Goal: Task Accomplishment & Management: Manage account settings

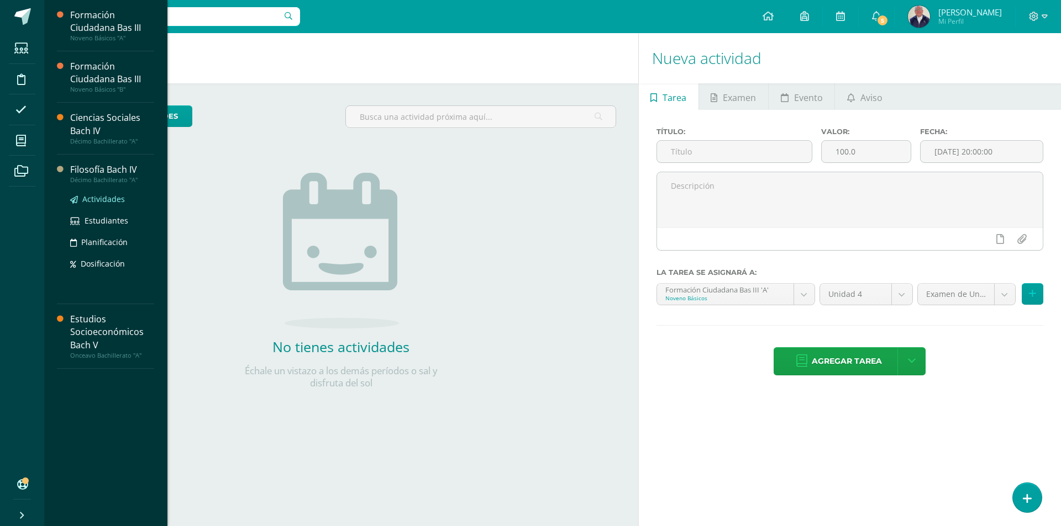
click at [96, 199] on span "Actividades" at bounding box center [103, 199] width 43 height 10
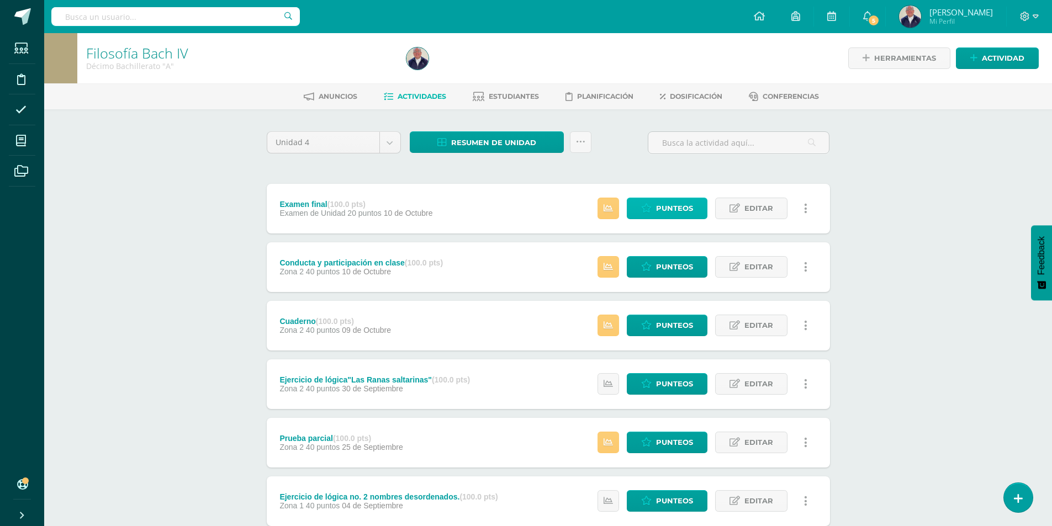
click at [657, 205] on span "Punteos" at bounding box center [674, 208] width 37 height 20
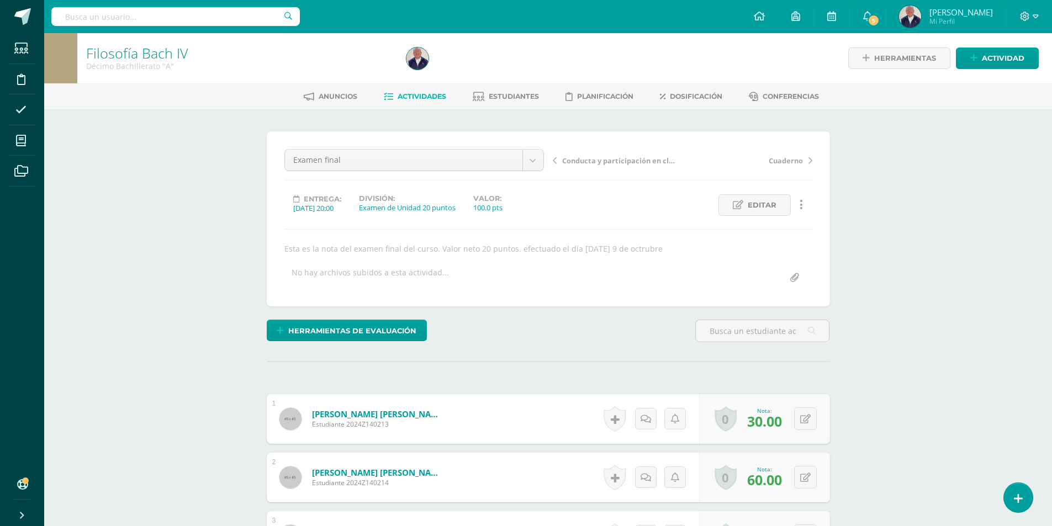
click at [415, 96] on span "Actividades" at bounding box center [422, 96] width 49 height 8
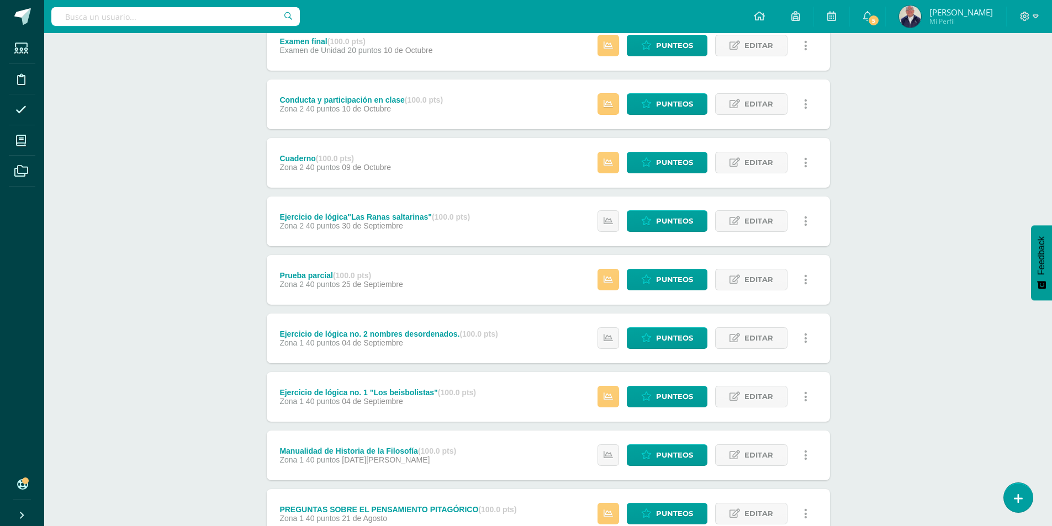
scroll to position [166, 0]
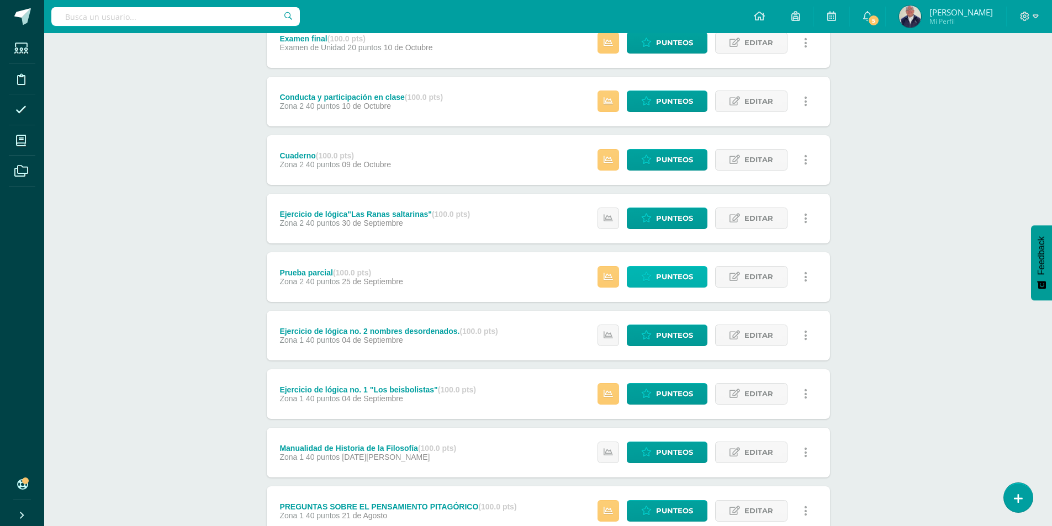
click at [671, 277] on span "Punteos" at bounding box center [674, 277] width 37 height 20
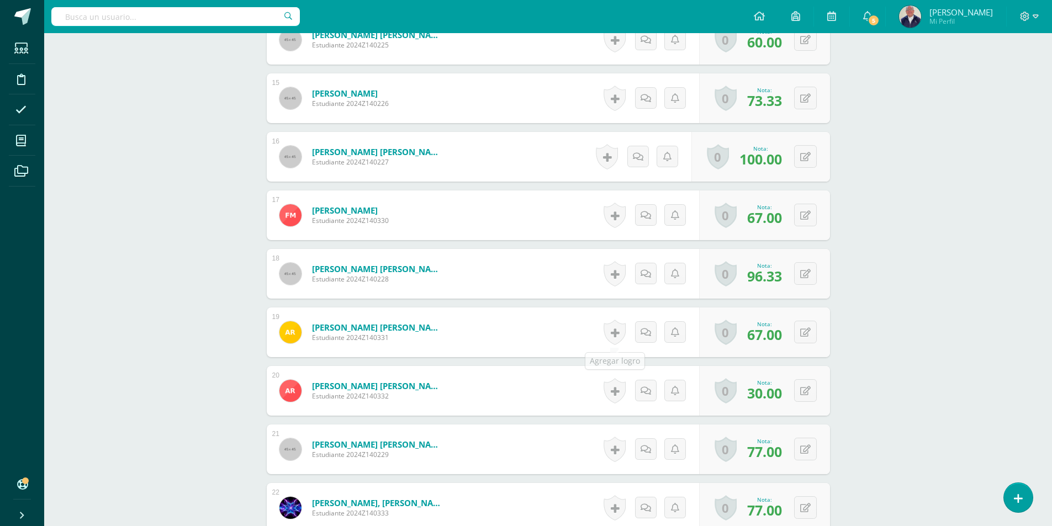
scroll to position [1160, 0]
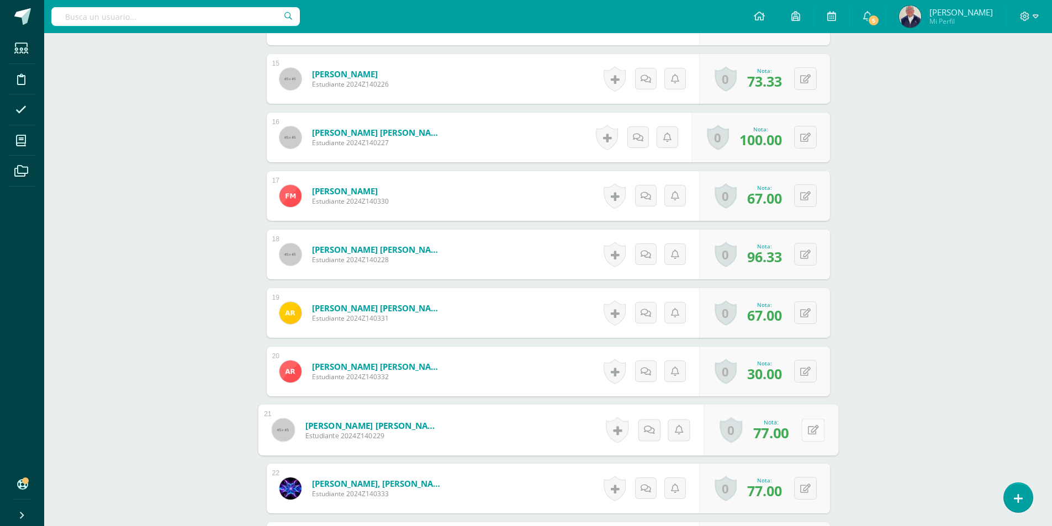
click at [802, 430] on button at bounding box center [813, 430] width 23 height 23
type input "63.33"
click at [787, 430] on icon at bounding box center [784, 433] width 10 height 9
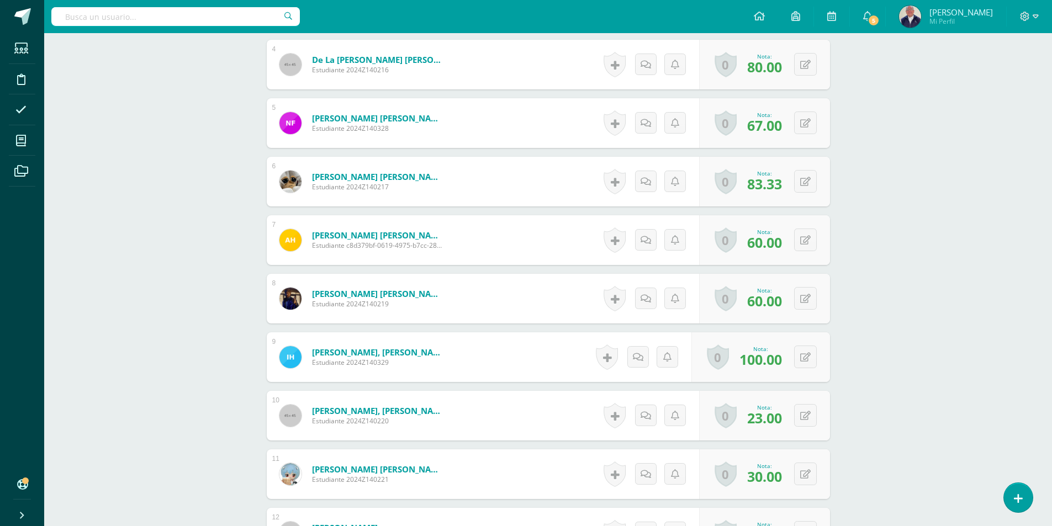
scroll to position [331, 0]
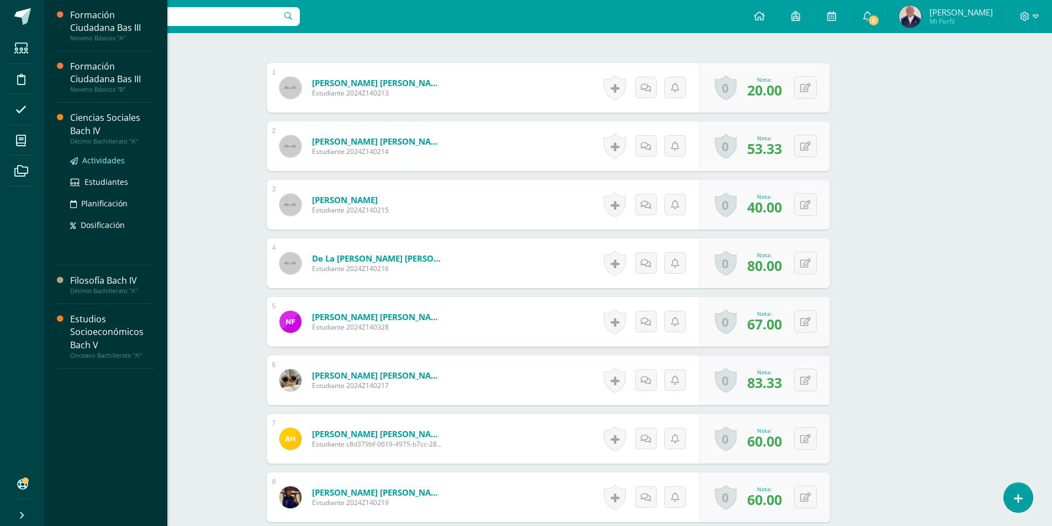
click at [101, 166] on link "Actividades" at bounding box center [112, 160] width 84 height 13
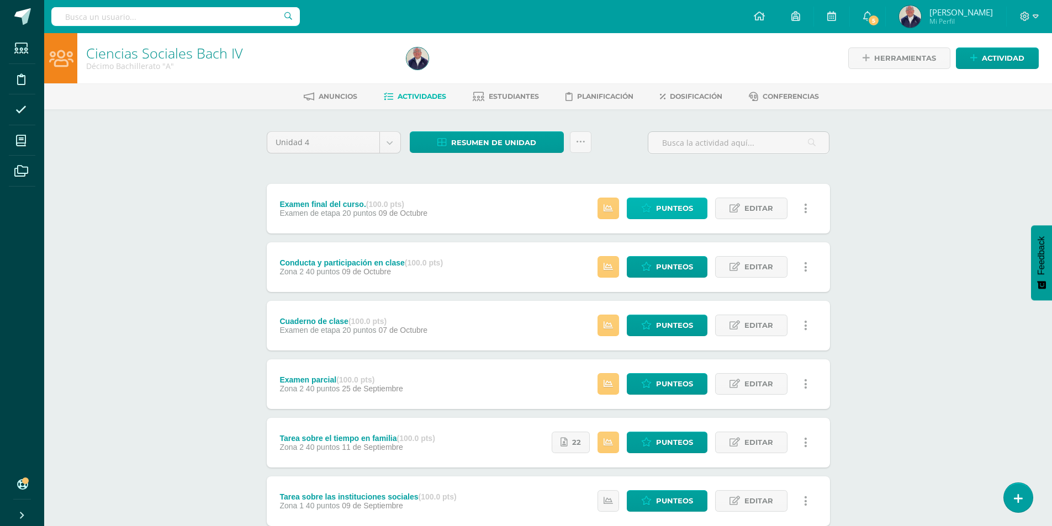
click at [666, 212] on span "Punteos" at bounding box center [674, 208] width 37 height 20
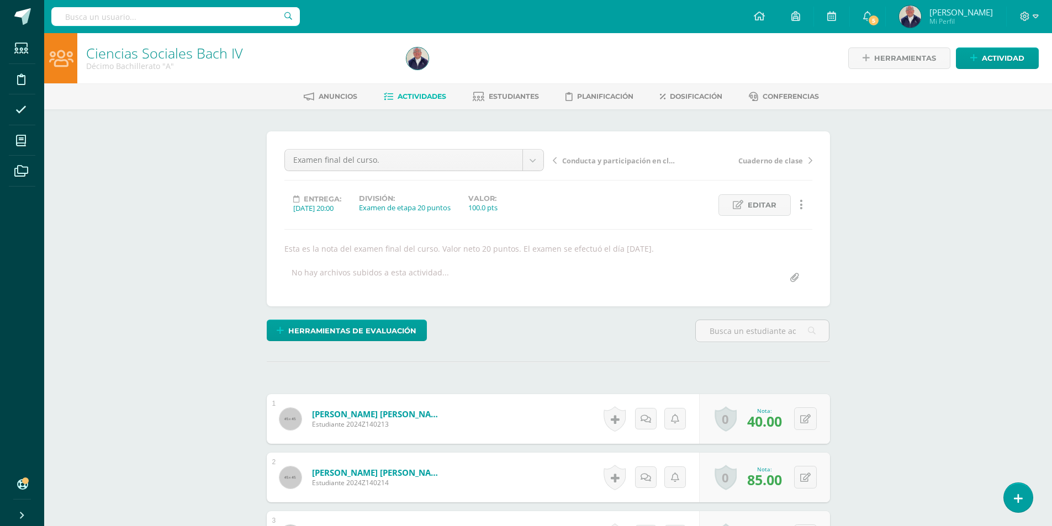
click at [423, 98] on span "Actividades" at bounding box center [422, 96] width 49 height 8
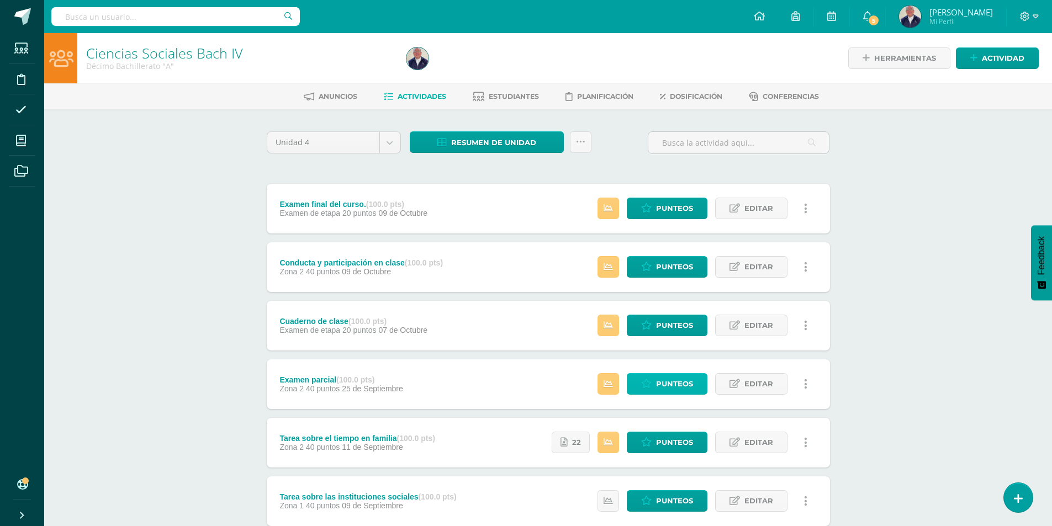
click at [658, 385] on span "Punteos" at bounding box center [674, 384] width 37 height 20
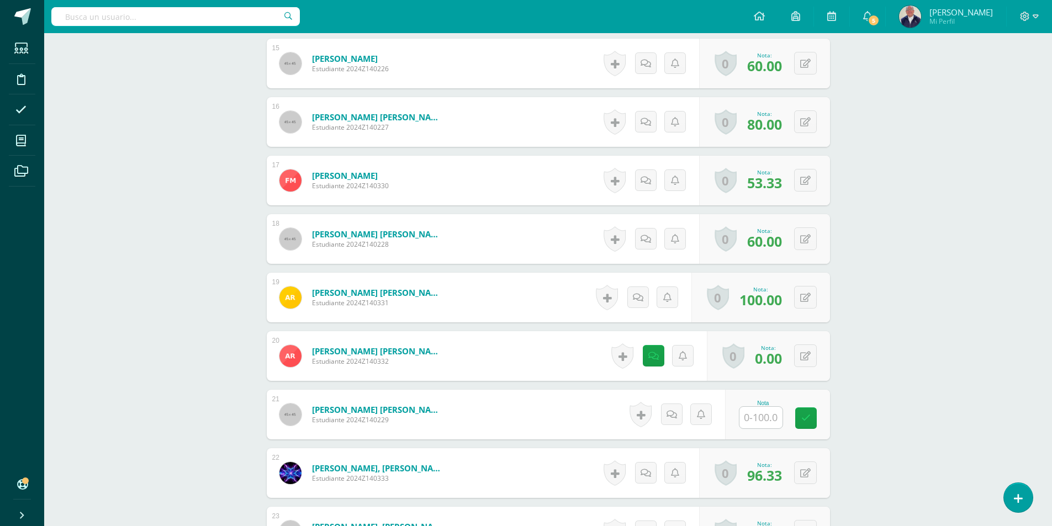
scroll to position [1176, 0]
click at [752, 414] on input "text" at bounding box center [767, 418] width 44 height 22
type input "47"
click at [810, 417] on icon at bounding box center [814, 417] width 10 height 9
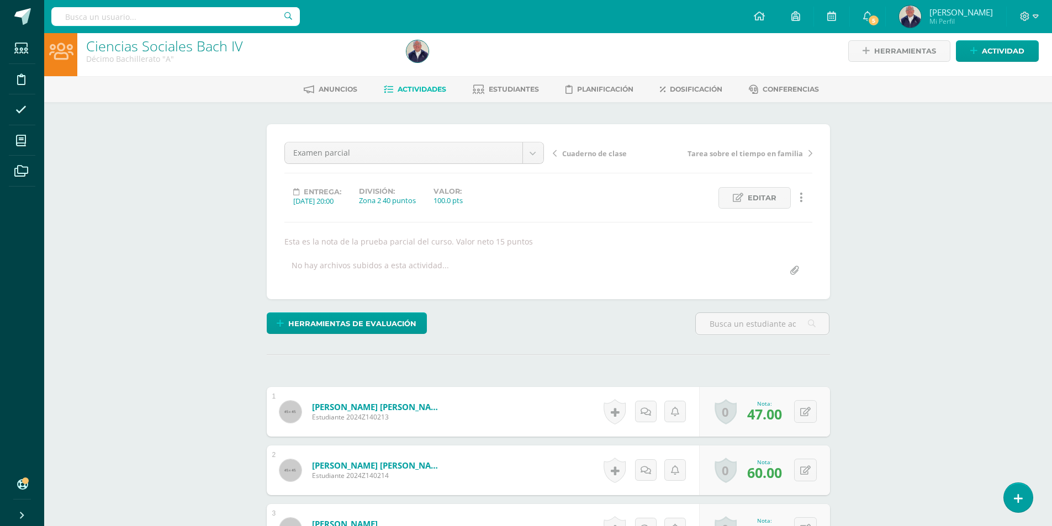
scroll to position [0, 0]
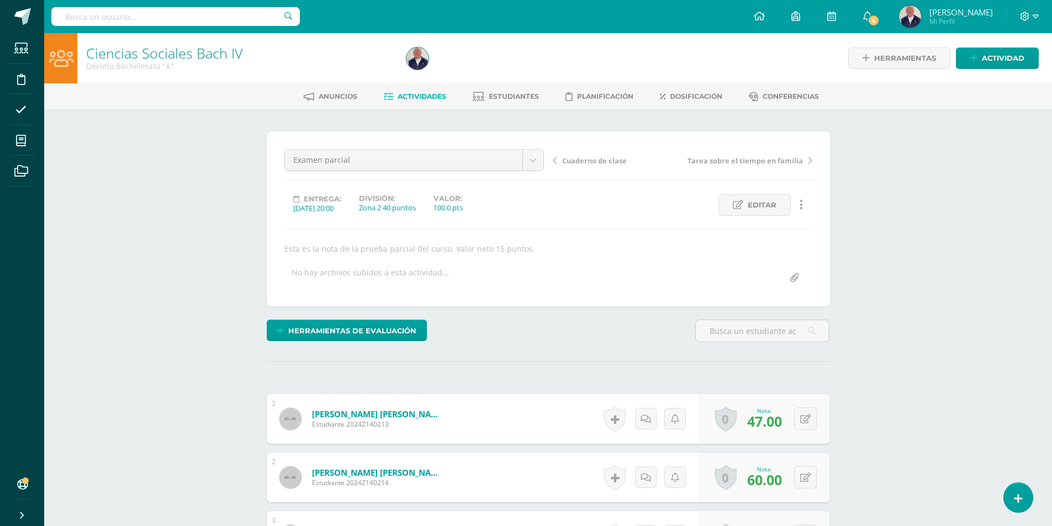
click at [408, 97] on span "Actividades" at bounding box center [422, 96] width 49 height 8
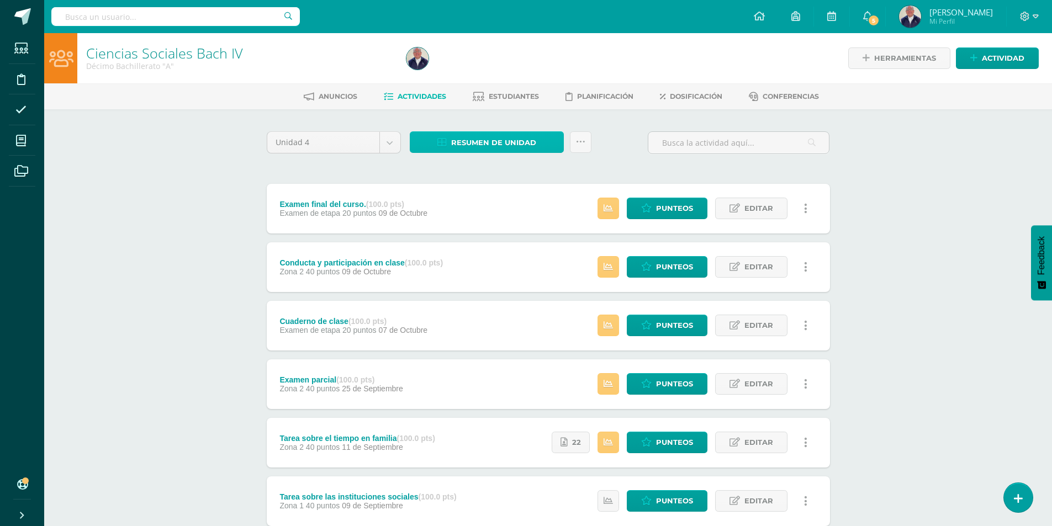
click at [499, 140] on span "Resumen de unidad" at bounding box center [493, 143] width 85 height 20
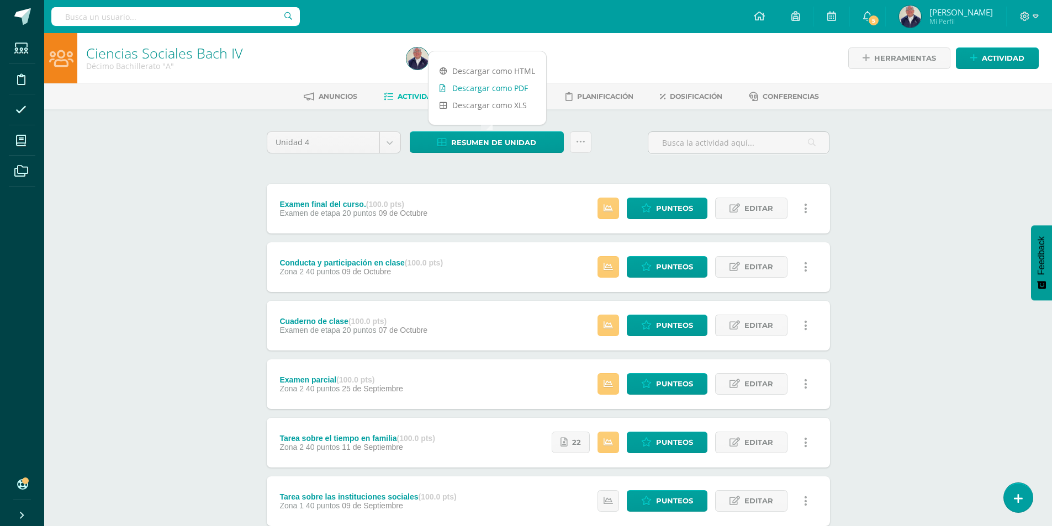
click at [504, 89] on link "Descargar como PDF" at bounding box center [488, 88] width 118 height 17
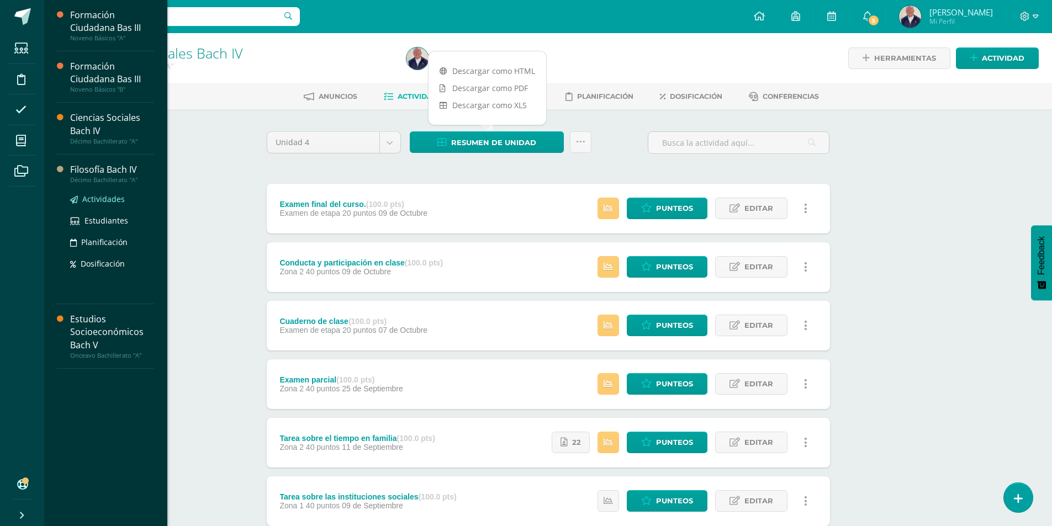
click at [94, 202] on span "Actividades" at bounding box center [103, 199] width 43 height 10
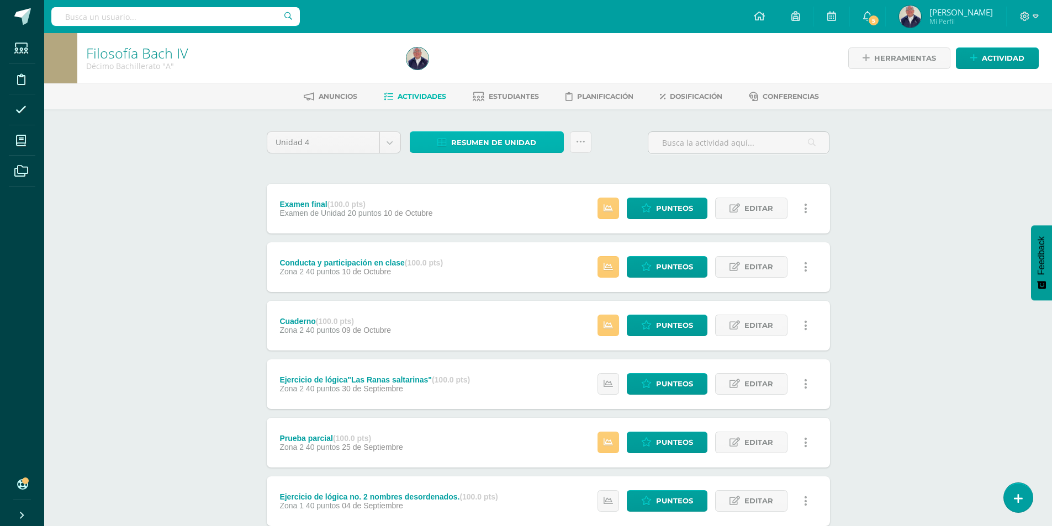
click at [489, 141] on span "Resumen de unidad" at bounding box center [493, 143] width 85 height 20
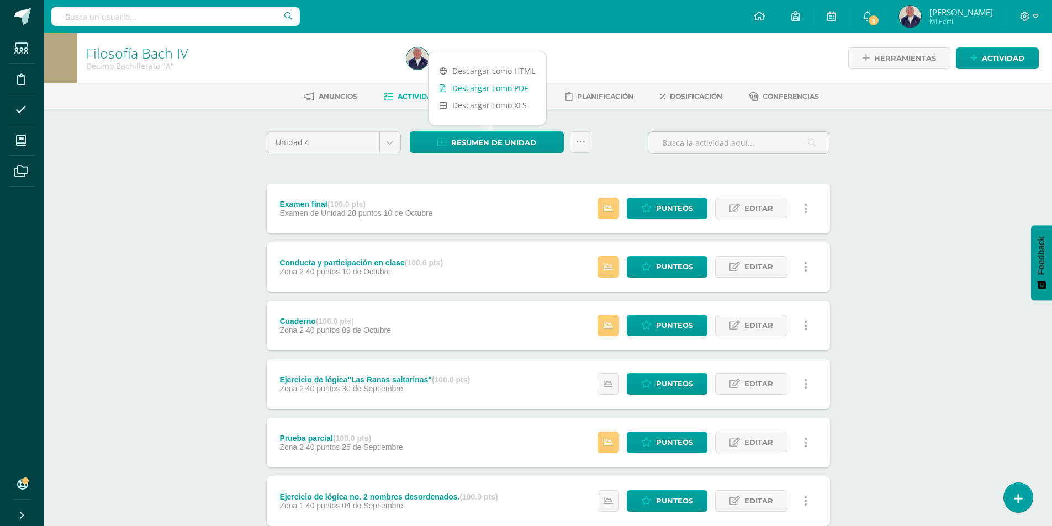
click at [479, 86] on link "Descargar como PDF" at bounding box center [488, 88] width 118 height 17
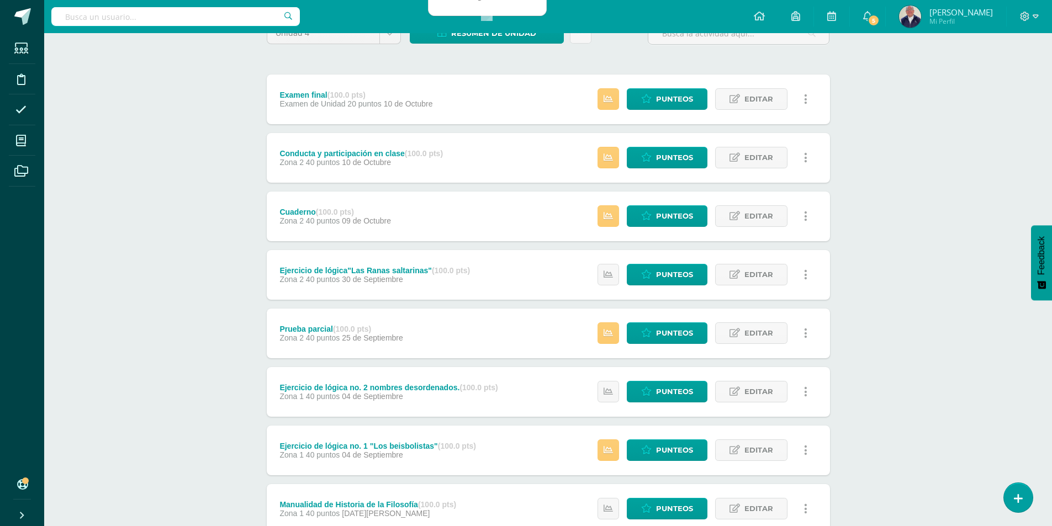
scroll to position [110, 0]
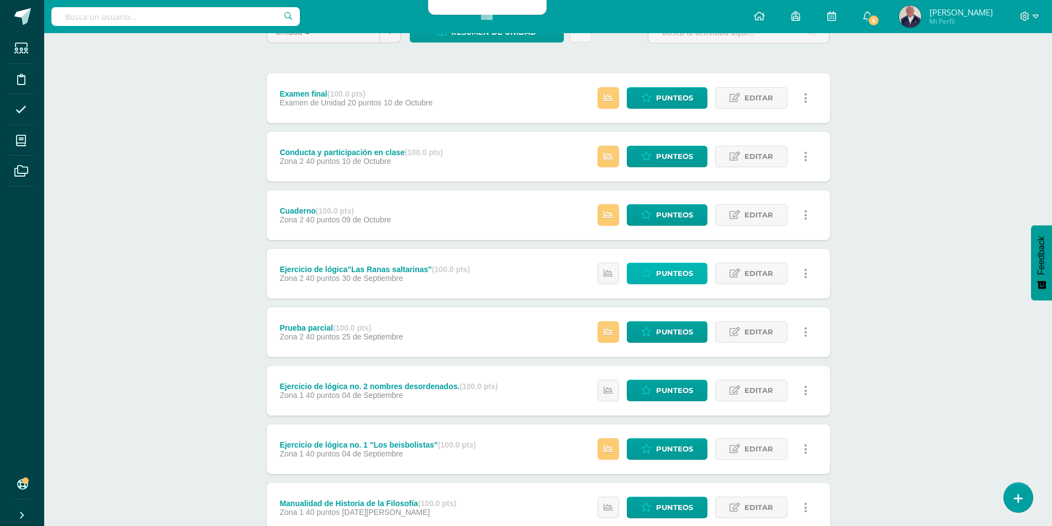
click at [662, 275] on span "Punteos" at bounding box center [674, 273] width 37 height 20
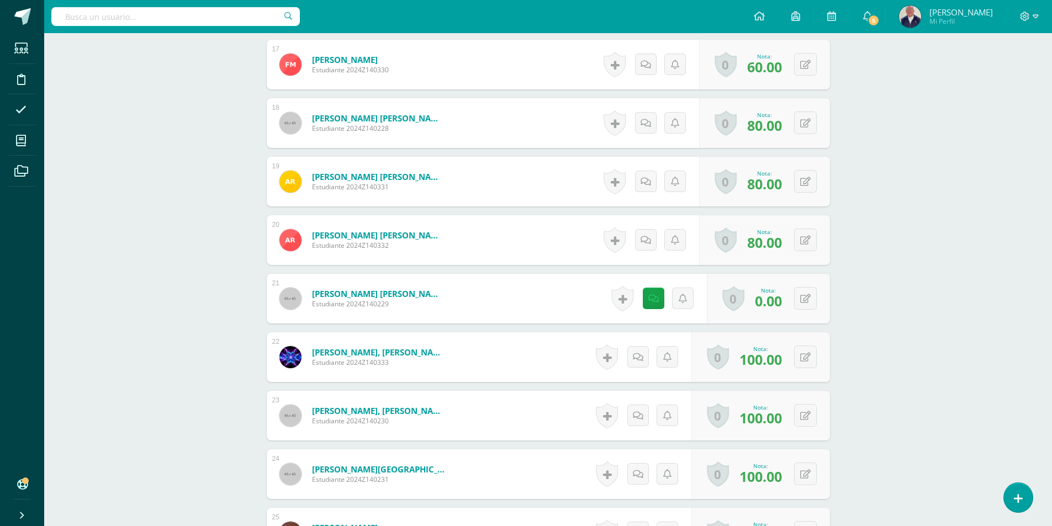
scroll to position [1290, 0]
click at [652, 303] on icon at bounding box center [654, 300] width 10 height 9
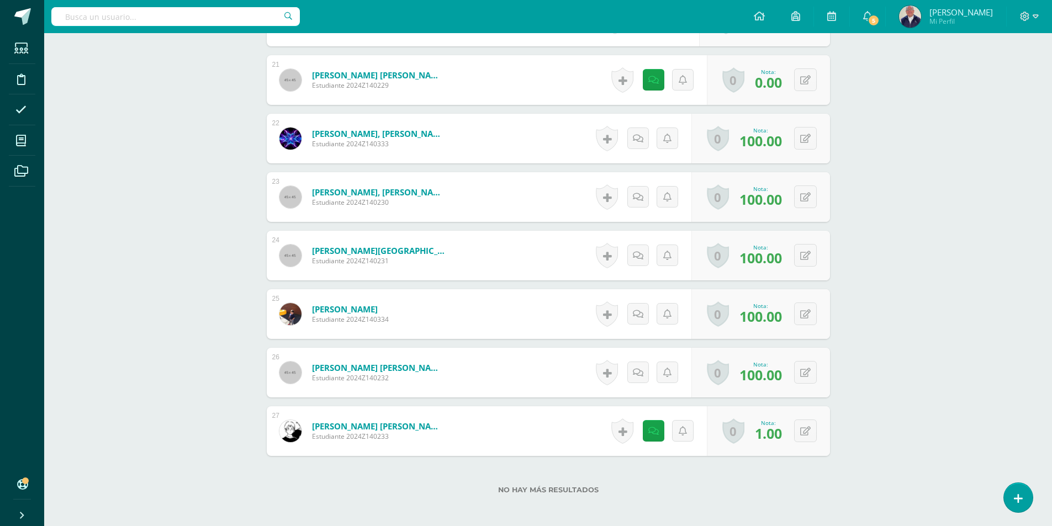
scroll to position [1511, 0]
click at [803, 430] on button at bounding box center [813, 430] width 23 height 23
type input "100"
click at [779, 434] on icon at bounding box center [784, 433] width 10 height 9
click at [631, 434] on link at bounding box center [641, 430] width 22 height 22
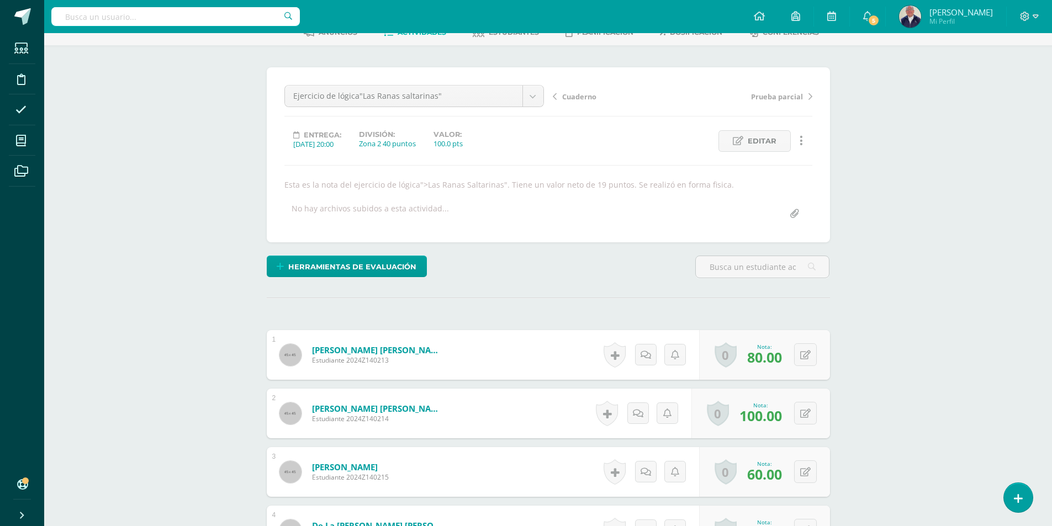
scroll to position [0, 0]
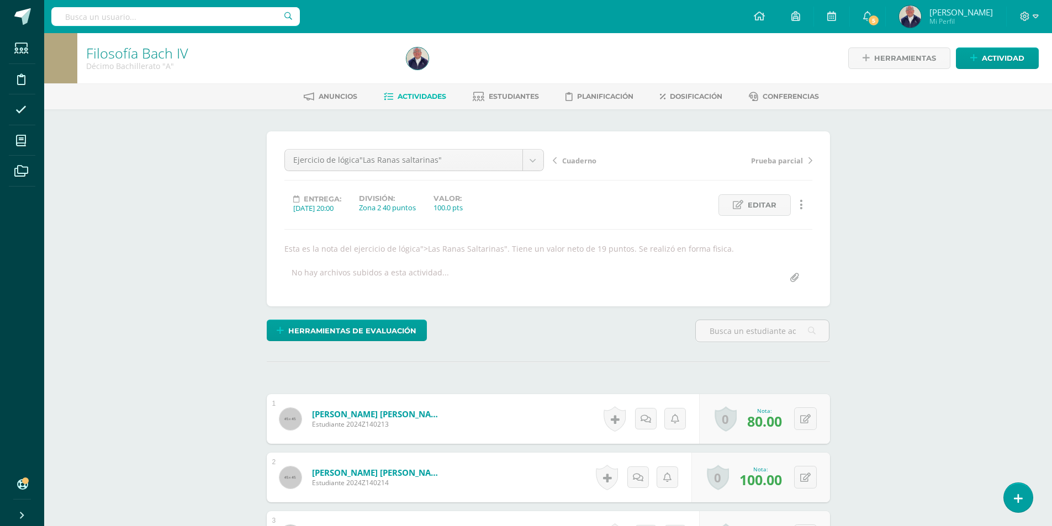
click at [429, 94] on span "Actividades" at bounding box center [422, 96] width 49 height 8
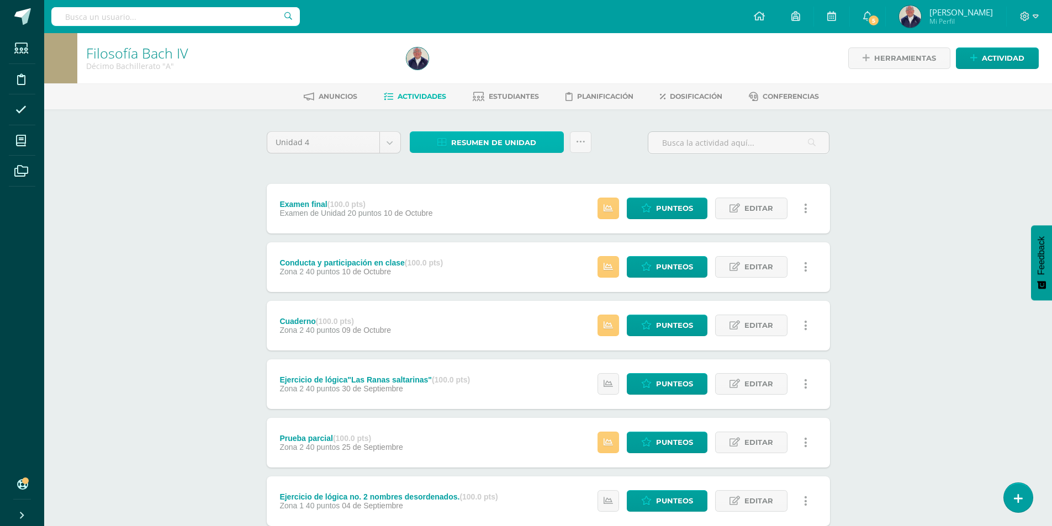
click at [499, 141] on span "Resumen de unidad" at bounding box center [493, 143] width 85 height 20
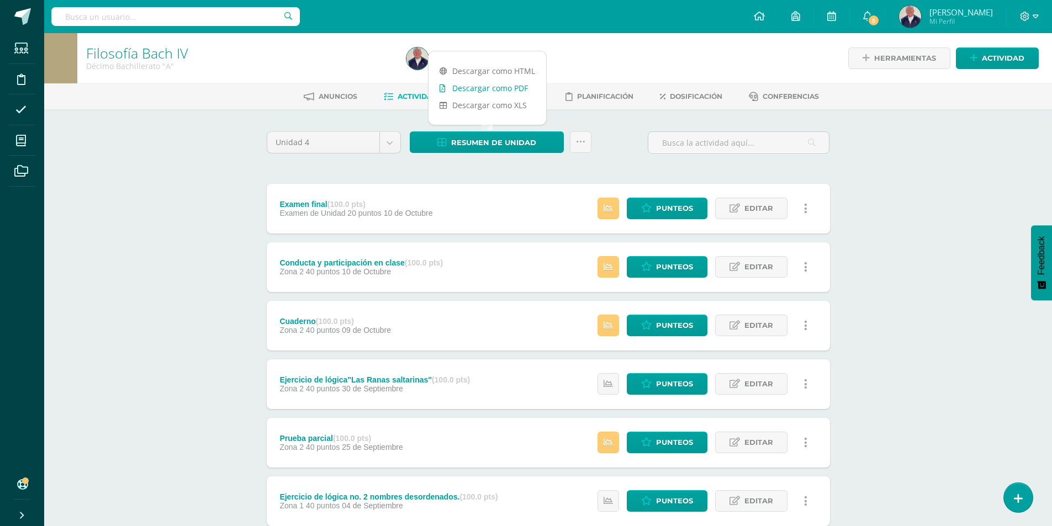
click at [486, 85] on link "Descargar como PDF" at bounding box center [488, 88] width 118 height 17
click at [512, 87] on link "Descargar como PDF" at bounding box center [488, 88] width 118 height 17
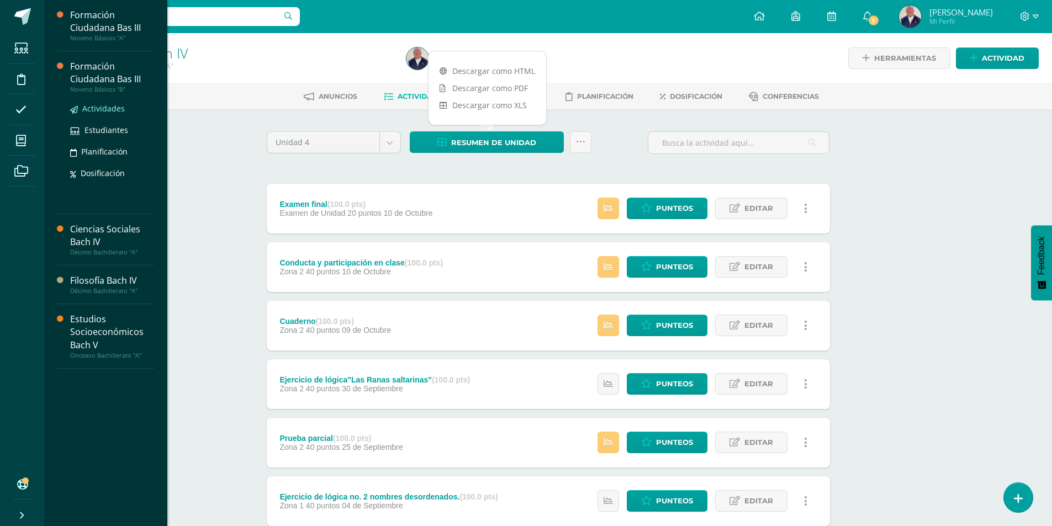
click at [92, 107] on span "Actividades" at bounding box center [103, 108] width 43 height 10
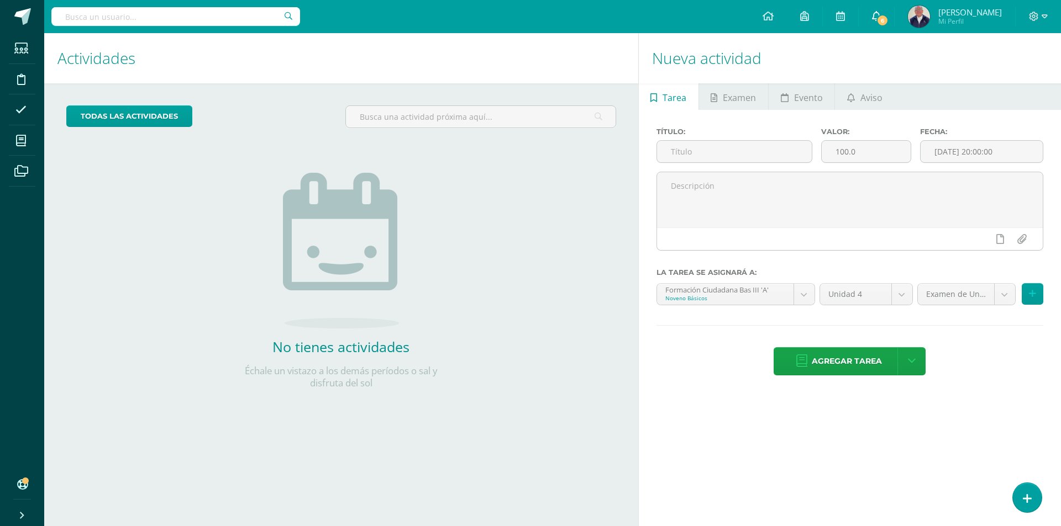
click at [879, 15] on span "6" at bounding box center [882, 20] width 12 height 12
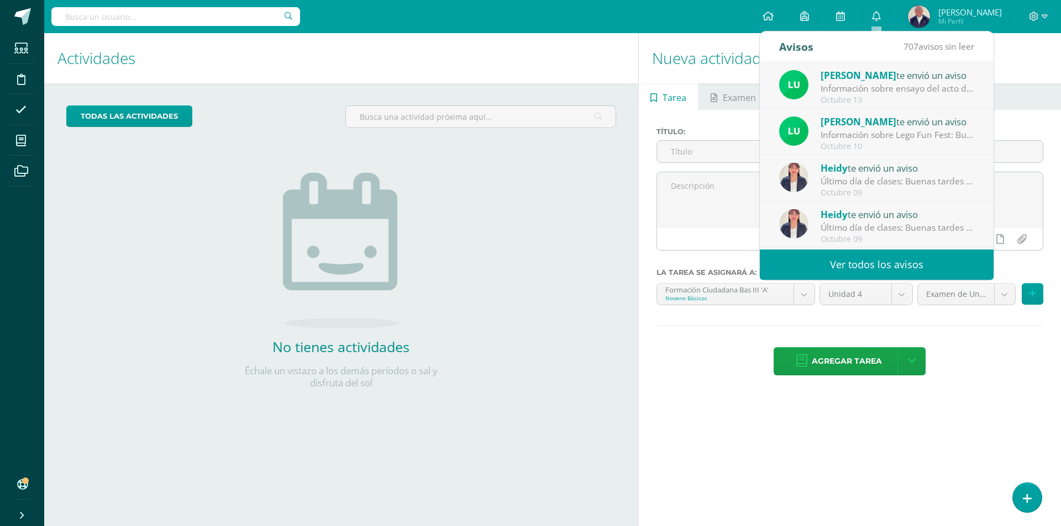
click at [864, 93] on div "Información sobre ensayo del acto de bendición - [PERSON_NAME] V: Buen día esti…" at bounding box center [897, 88] width 154 height 13
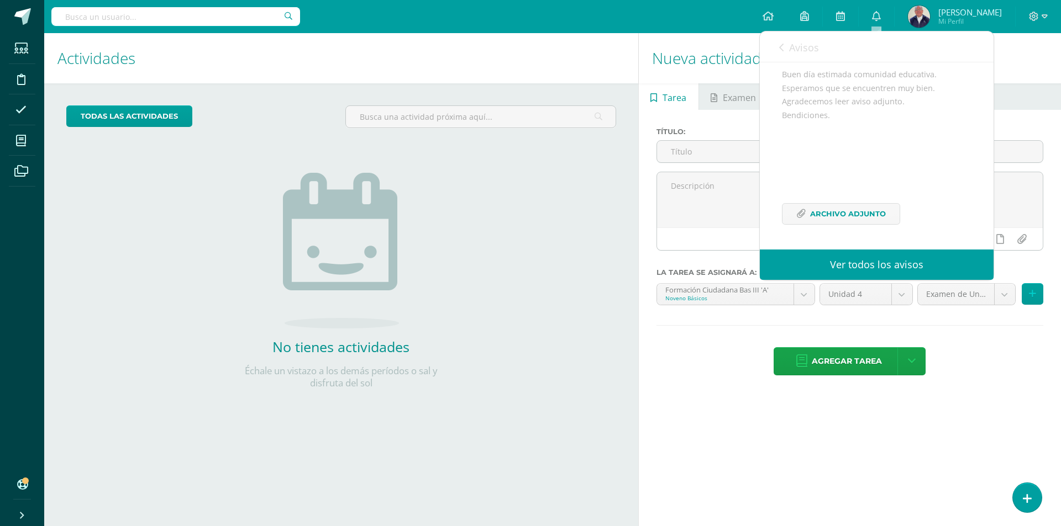
scroll to position [121, 0]
click at [835, 212] on span "Archivo Adjunto" at bounding box center [848, 214] width 76 height 20
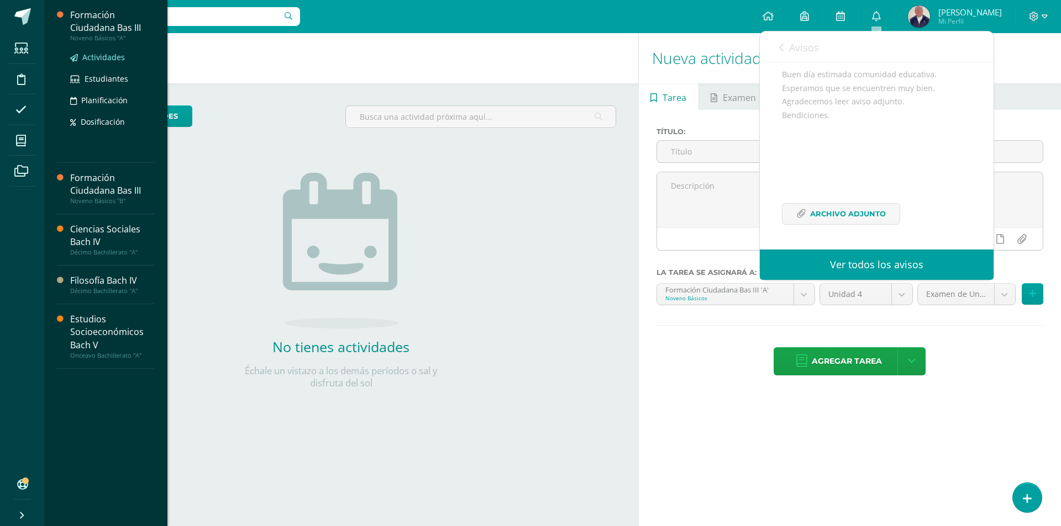
click at [94, 60] on span "Actividades" at bounding box center [103, 57] width 43 height 10
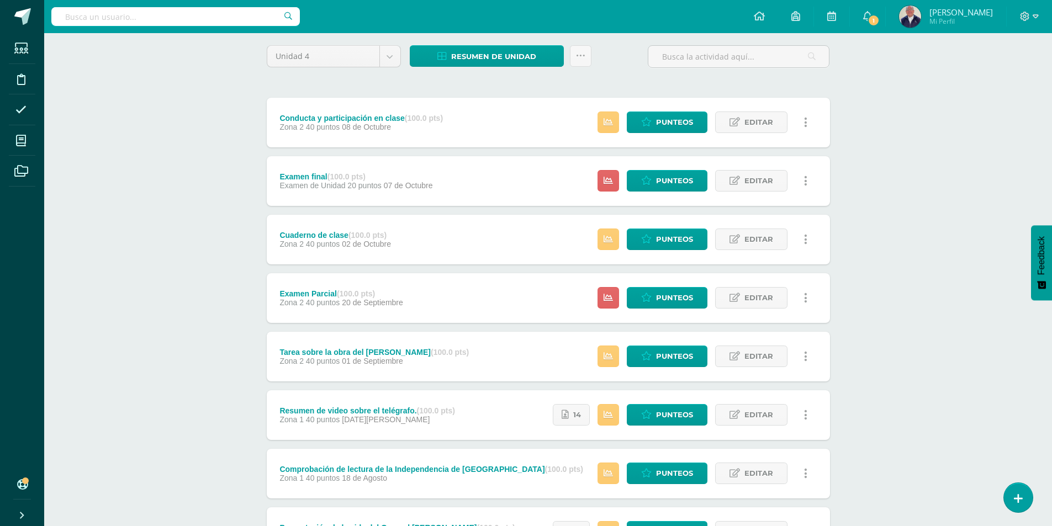
scroll to position [166, 0]
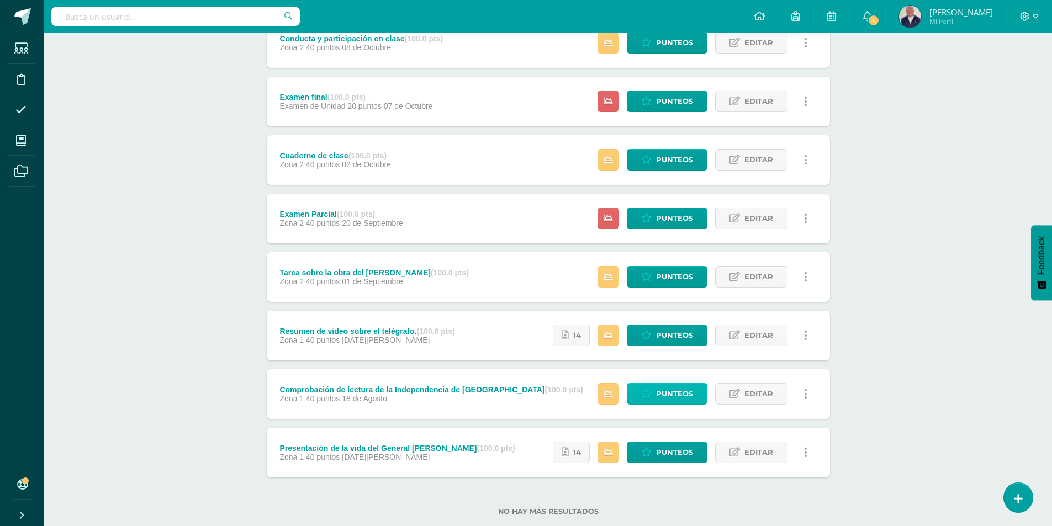
click at [669, 399] on span "Punteos" at bounding box center [674, 394] width 37 height 20
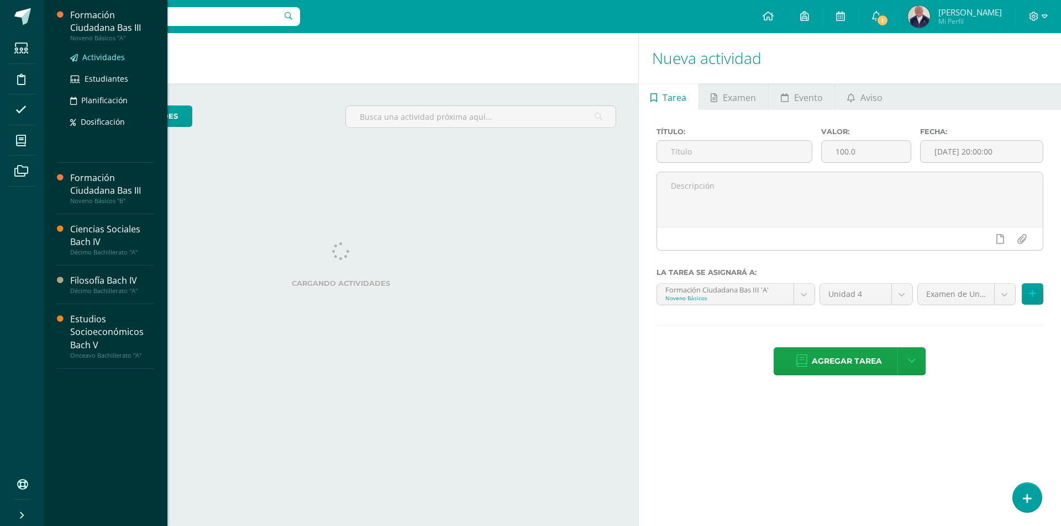
click at [99, 57] on span "Actividades" at bounding box center [103, 57] width 43 height 10
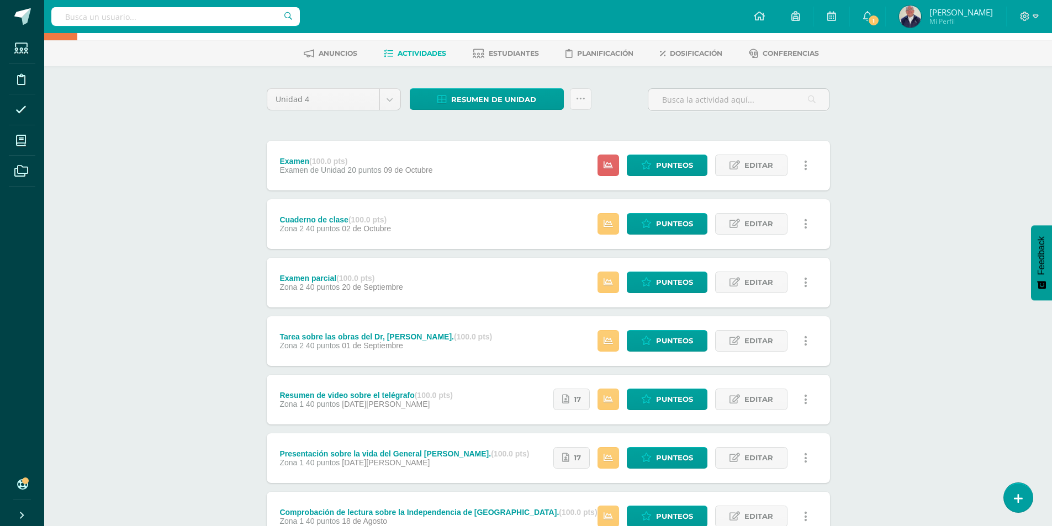
scroll to position [132, 0]
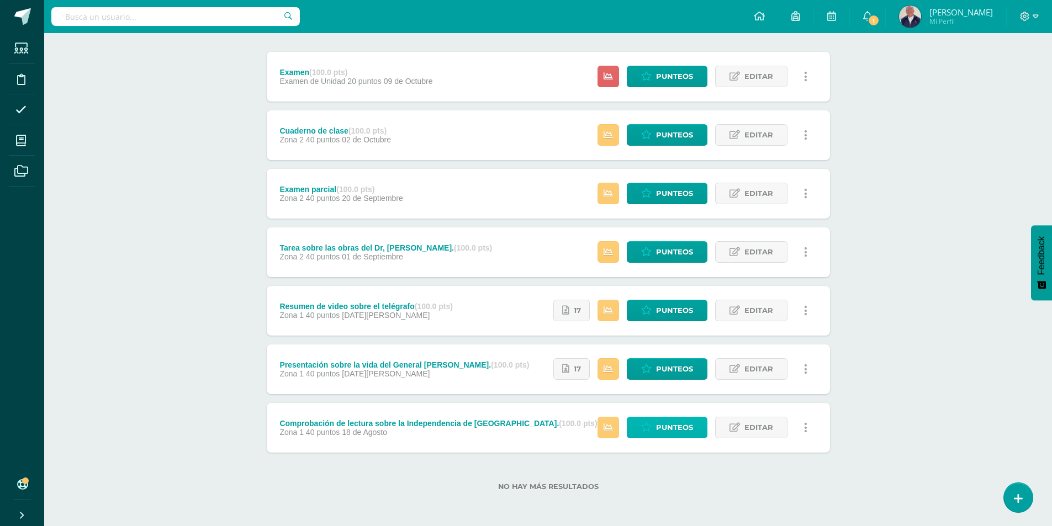
click at [665, 427] on span "Punteos" at bounding box center [674, 428] width 37 height 20
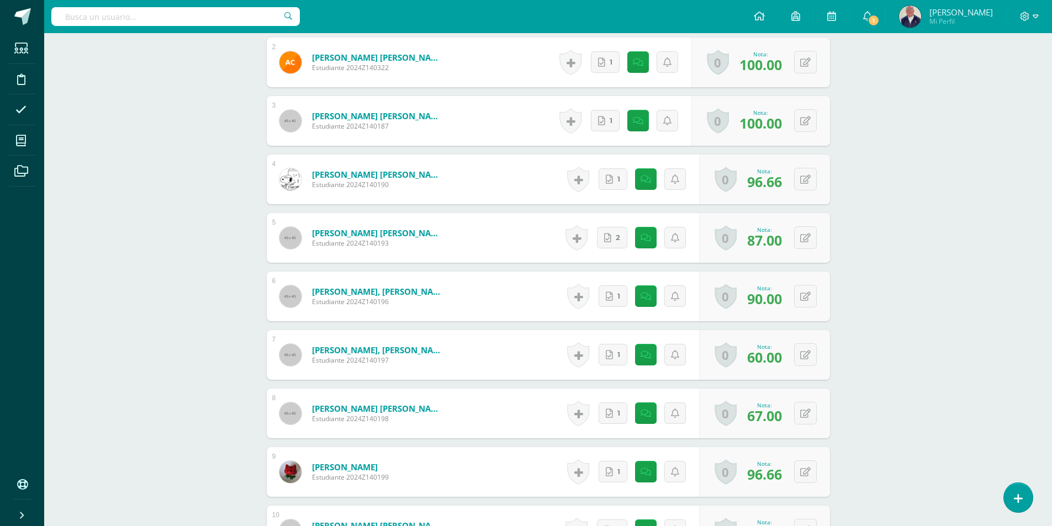
scroll to position [443, 0]
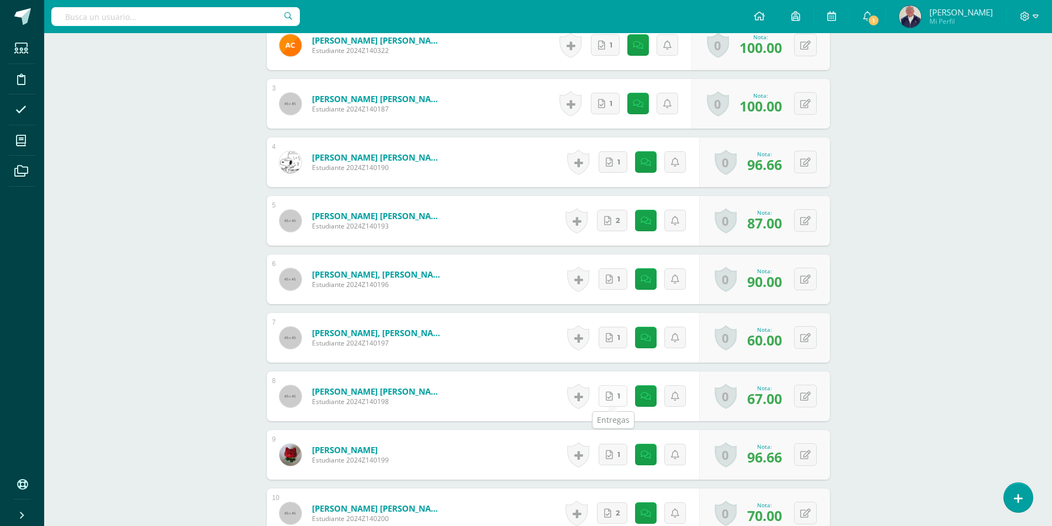
click at [607, 395] on link "1" at bounding box center [613, 397] width 29 height 22
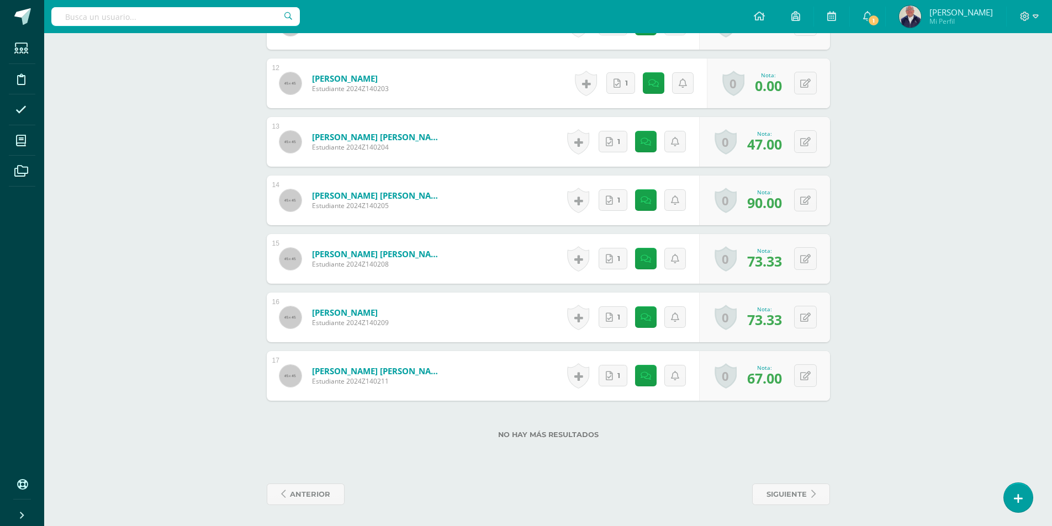
scroll to position [992, 0]
click at [642, 367] on link at bounding box center [646, 375] width 22 height 22
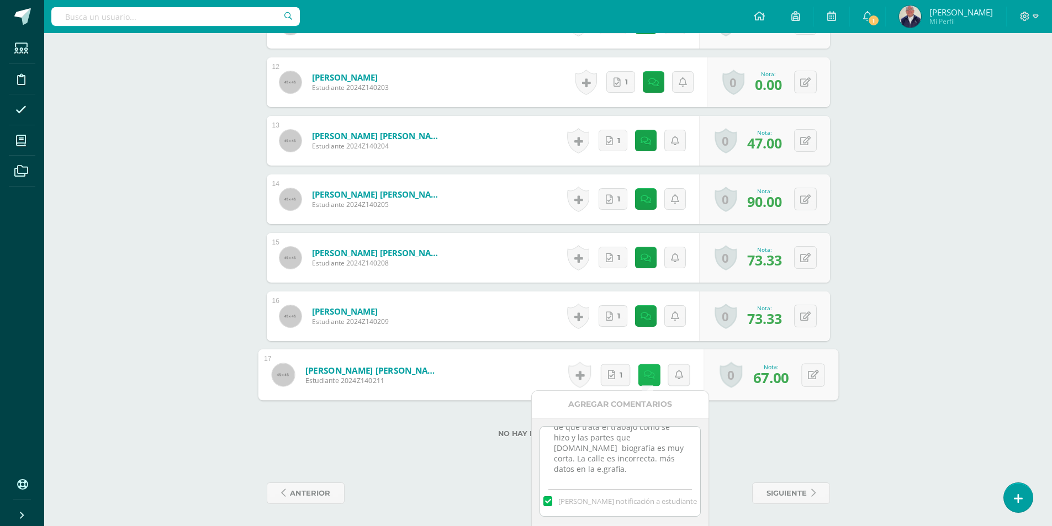
scroll to position [56, 0]
click at [741, 435] on label "No hay más resultados" at bounding box center [548, 434] width 563 height 8
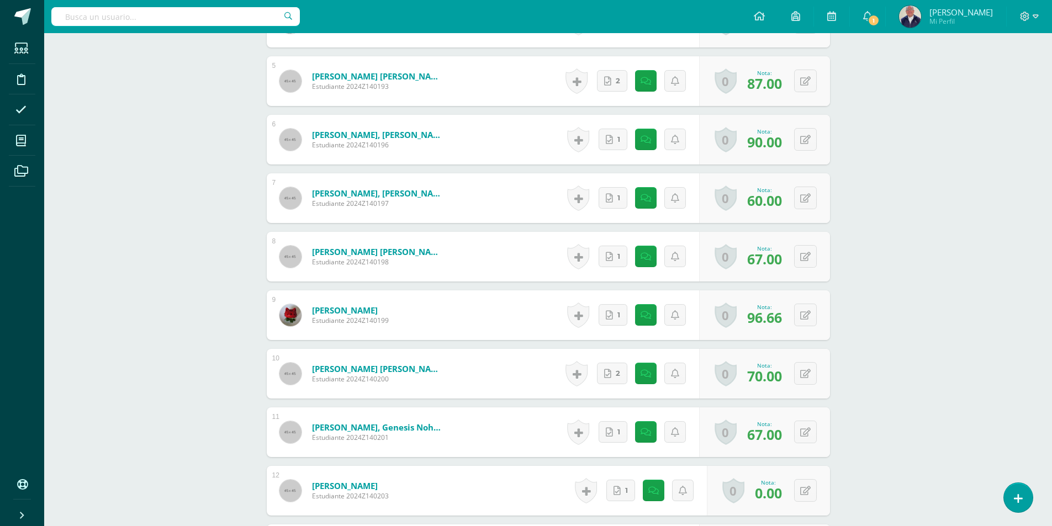
scroll to position [550, 0]
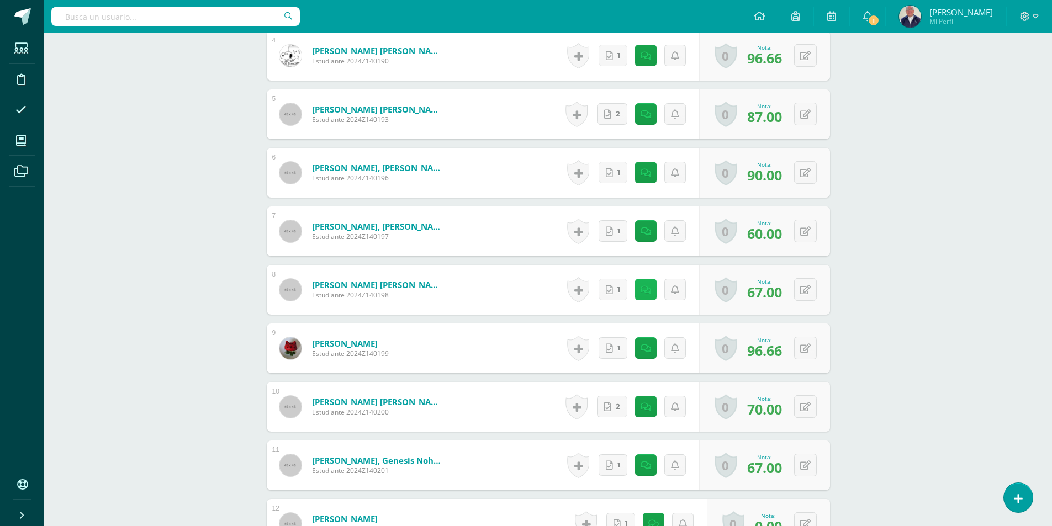
click at [641, 289] on link at bounding box center [646, 290] width 22 height 22
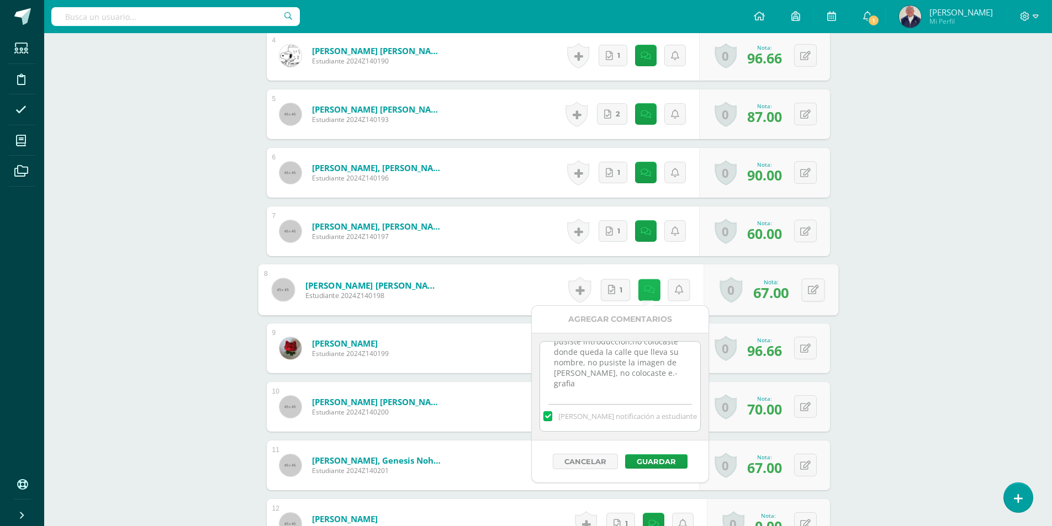
scroll to position [56, 0]
click at [911, 307] on div "Formación Ciudadana Bas III Noveno Básicos "A" Herramientas Detalle de asistenc…" at bounding box center [548, 226] width 1008 height 1485
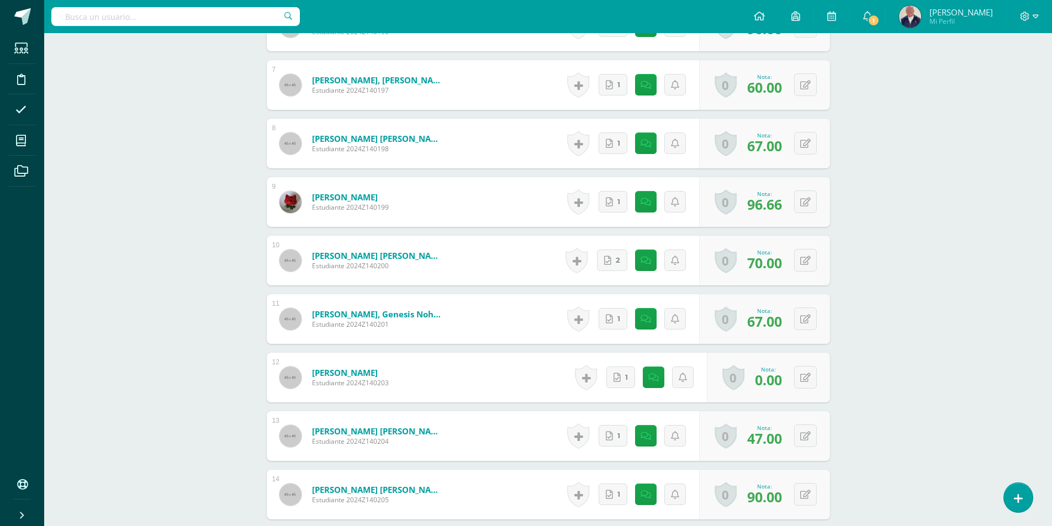
scroll to position [715, 0]
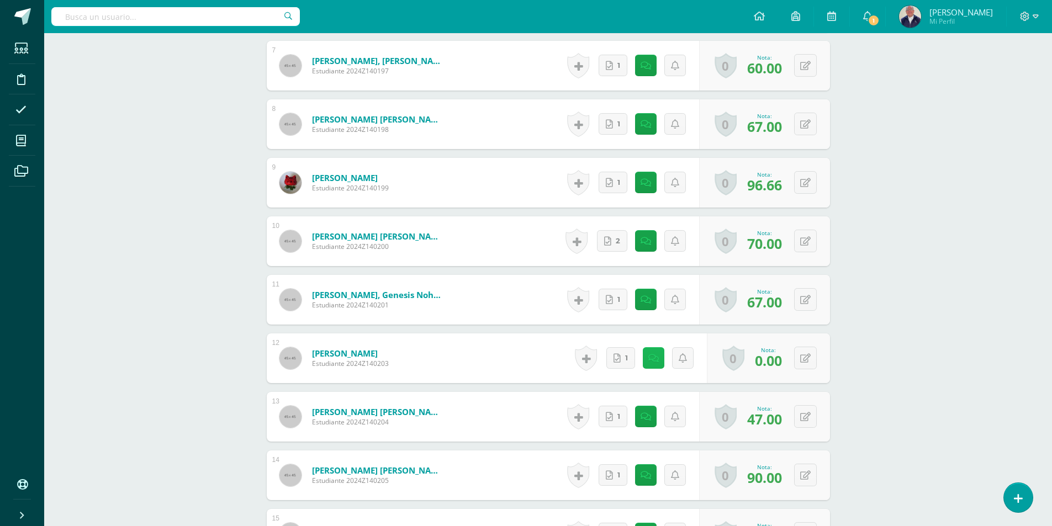
click at [650, 362] on link at bounding box center [654, 358] width 22 height 22
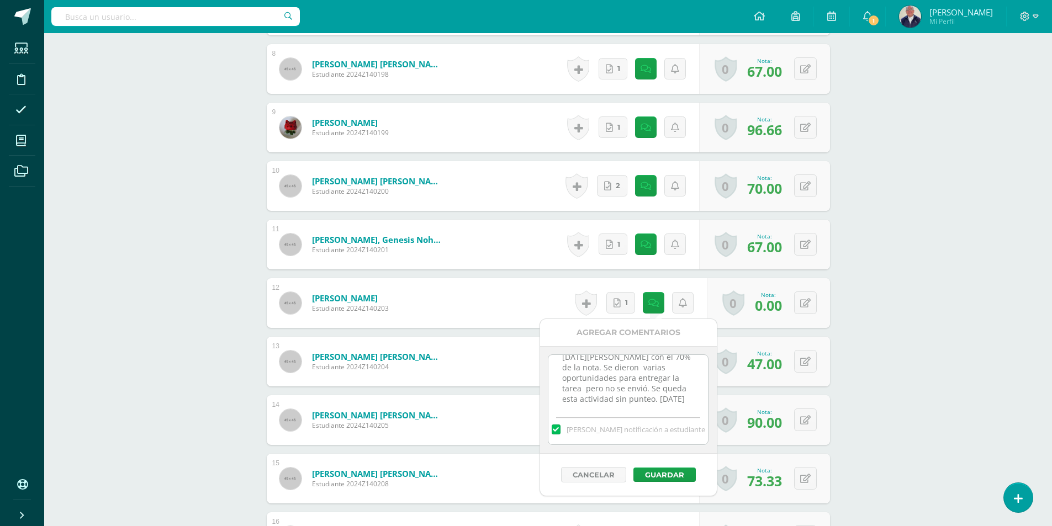
scroll to position [35, 0]
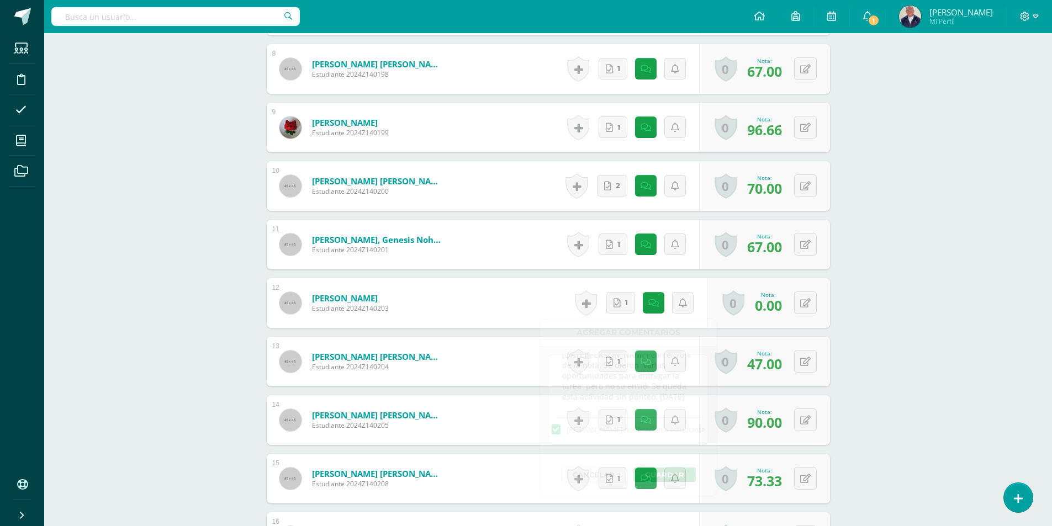
click at [903, 259] on div "Formación Ciudadana Bas III Noveno Básicos "A" Herramientas Detalle de asistenc…" at bounding box center [548, 5] width 1008 height 1485
click at [617, 303] on icon at bounding box center [617, 303] width 7 height 9
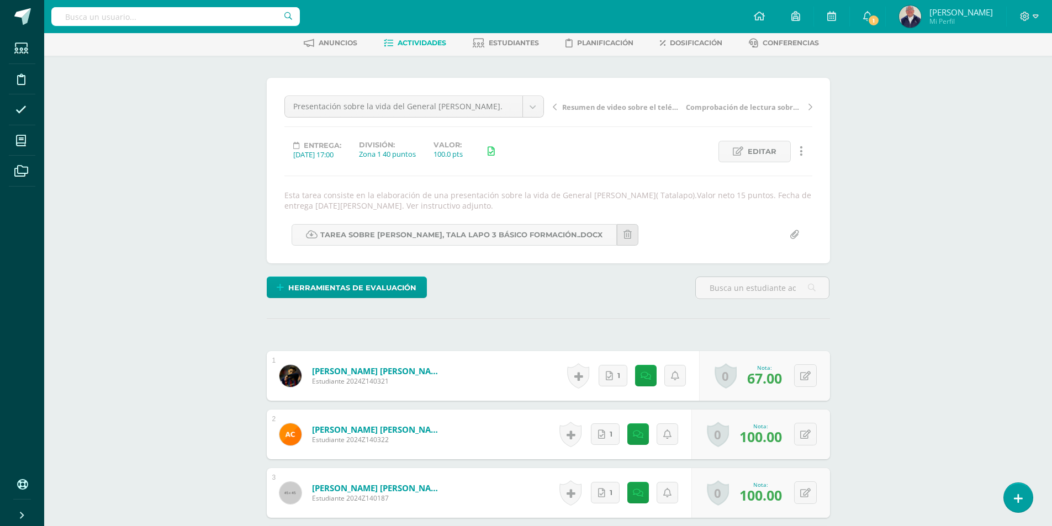
scroll to position [0, 0]
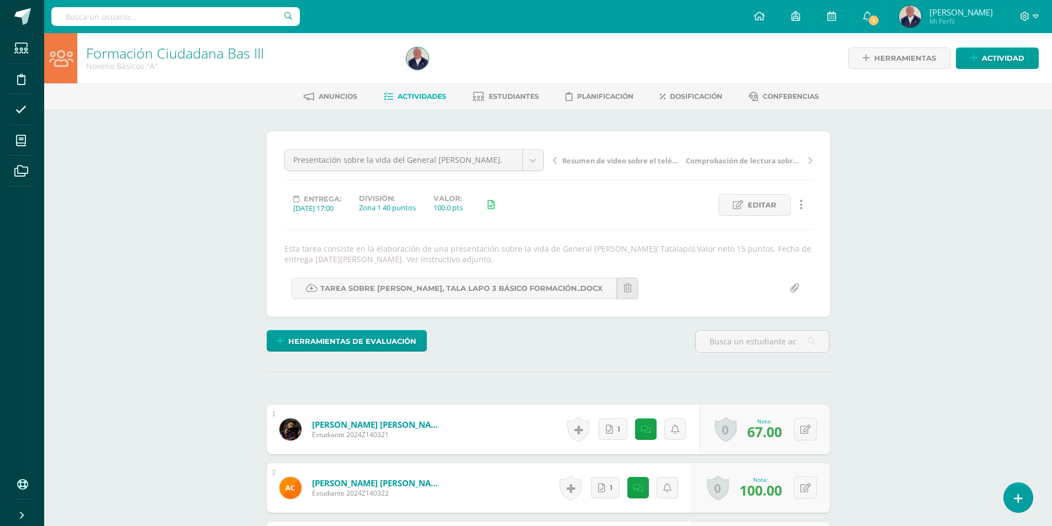
click at [553, 162] on icon at bounding box center [555, 161] width 4 height 8
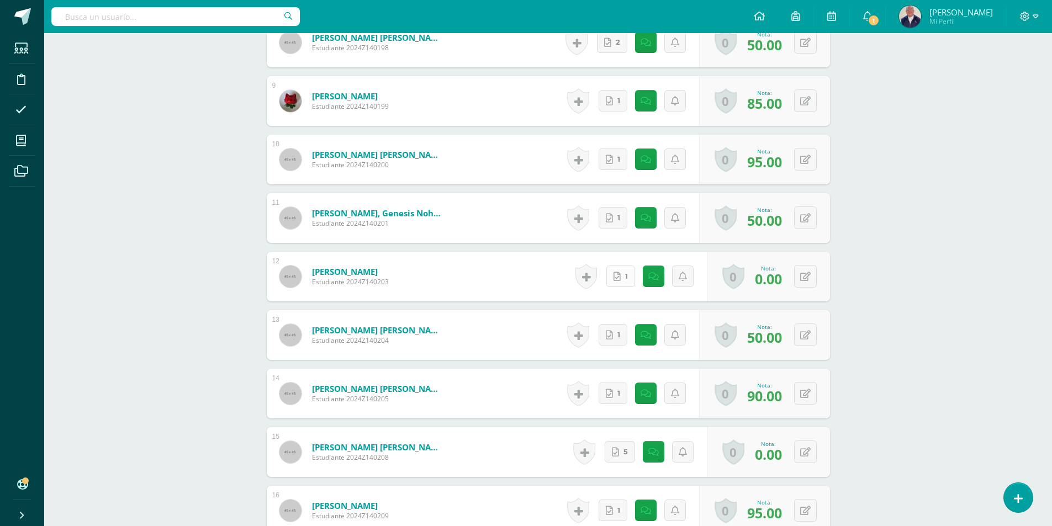
scroll to position [863, 0]
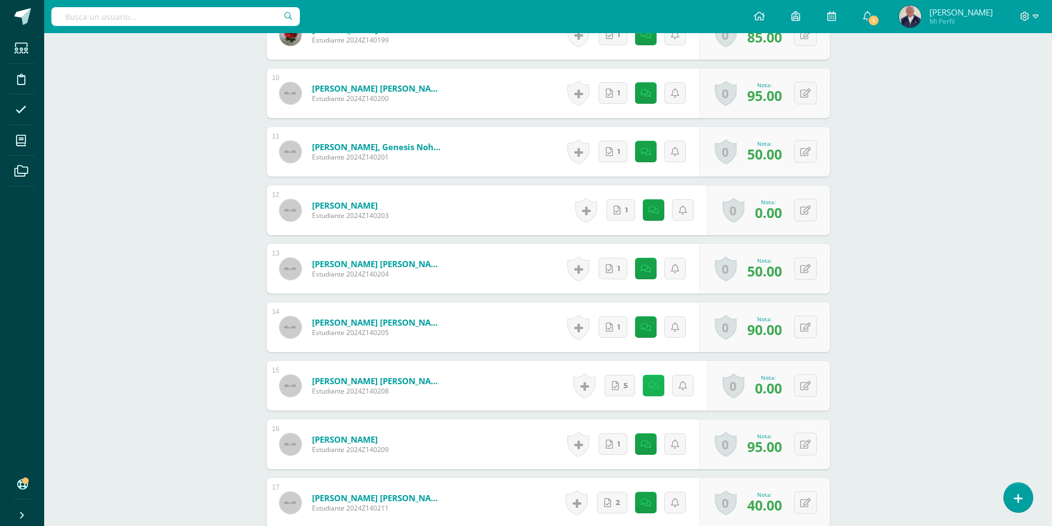
click at [654, 388] on icon at bounding box center [654, 386] width 10 height 9
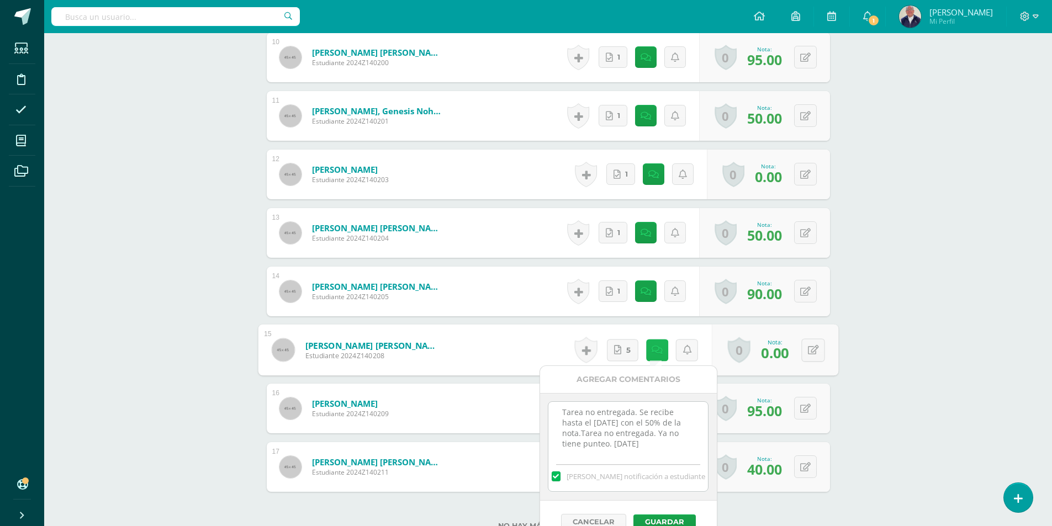
scroll to position [919, 0]
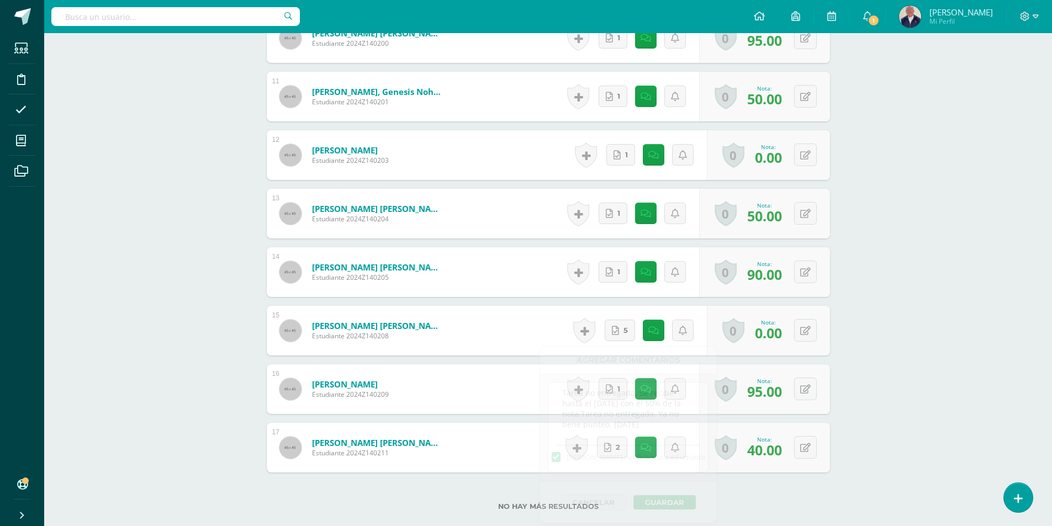
click at [640, 397] on link at bounding box center [649, 389] width 22 height 22
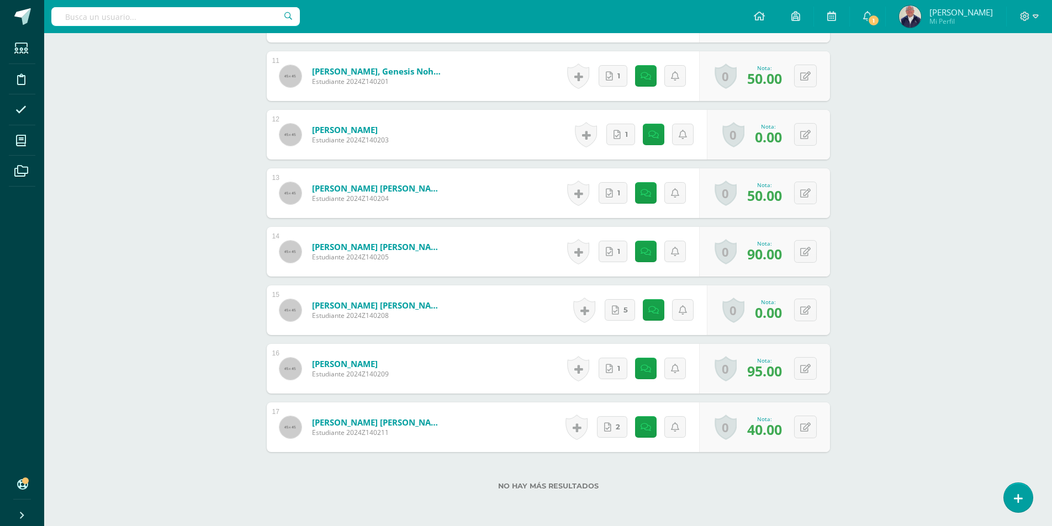
scroll to position [936, 0]
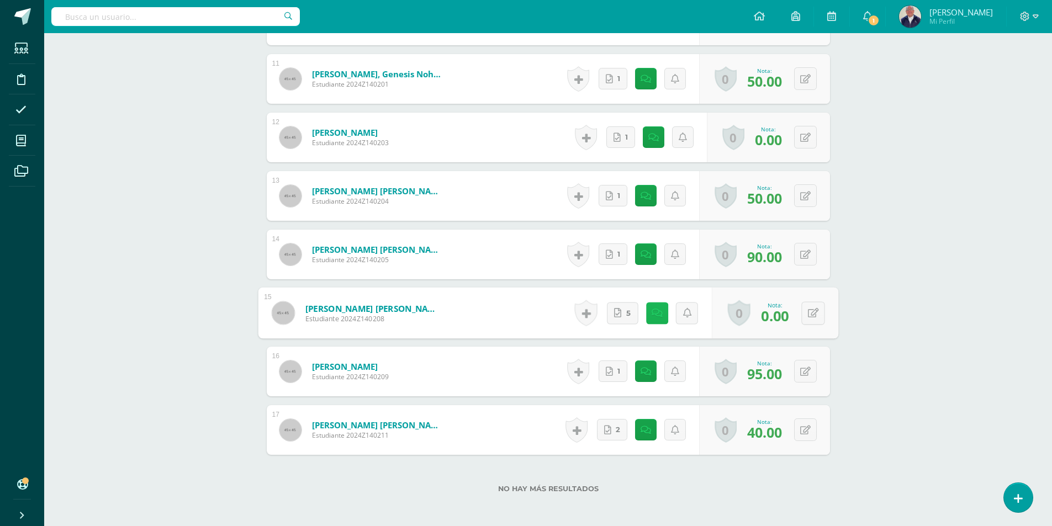
click at [653, 315] on icon at bounding box center [656, 312] width 11 height 9
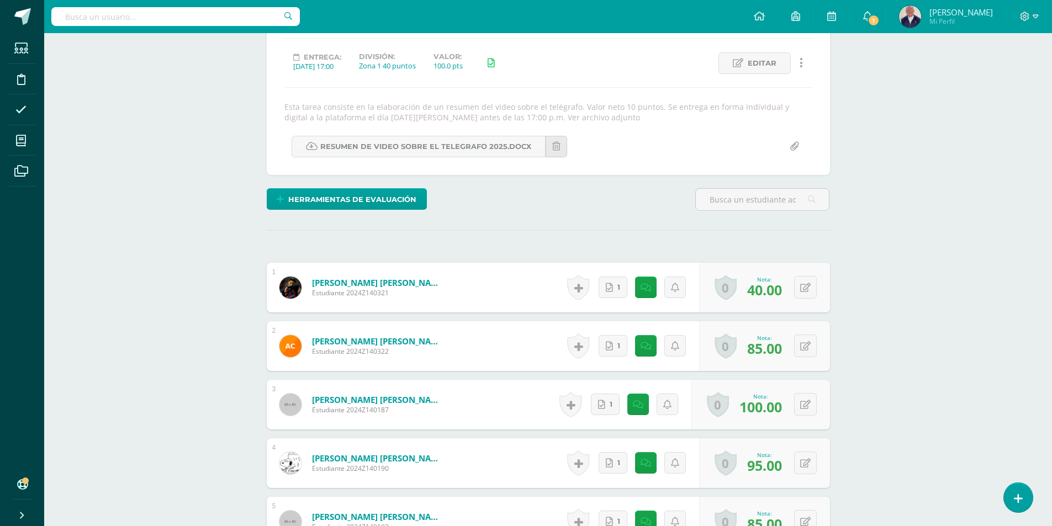
scroll to position [0, 0]
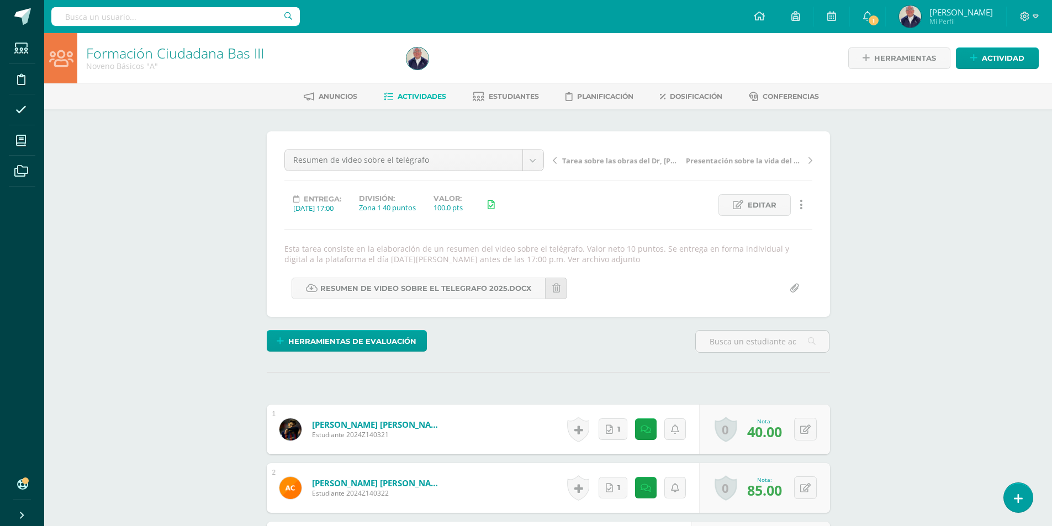
click at [553, 161] on icon at bounding box center [555, 161] width 4 height 8
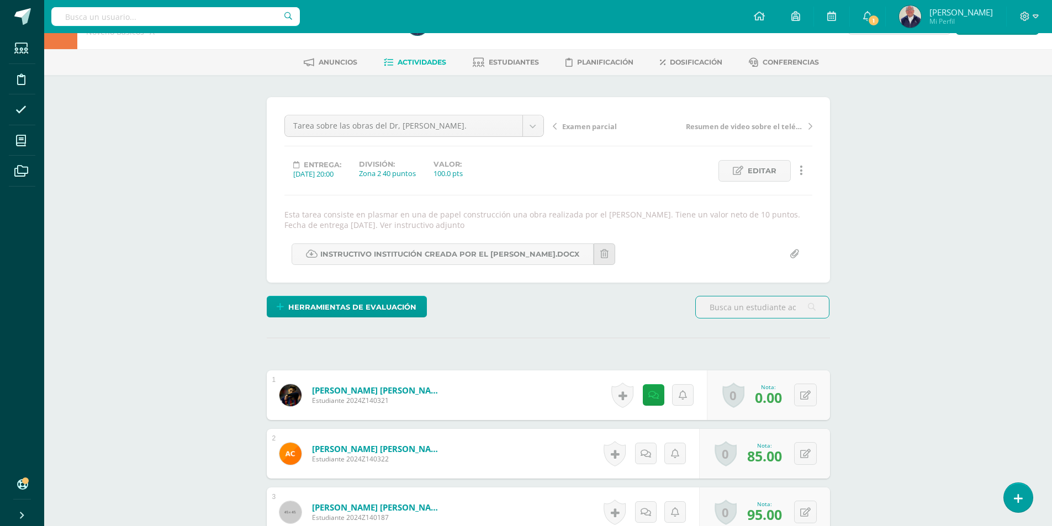
scroll to position [35, 0]
click at [651, 396] on icon at bounding box center [656, 394] width 11 height 9
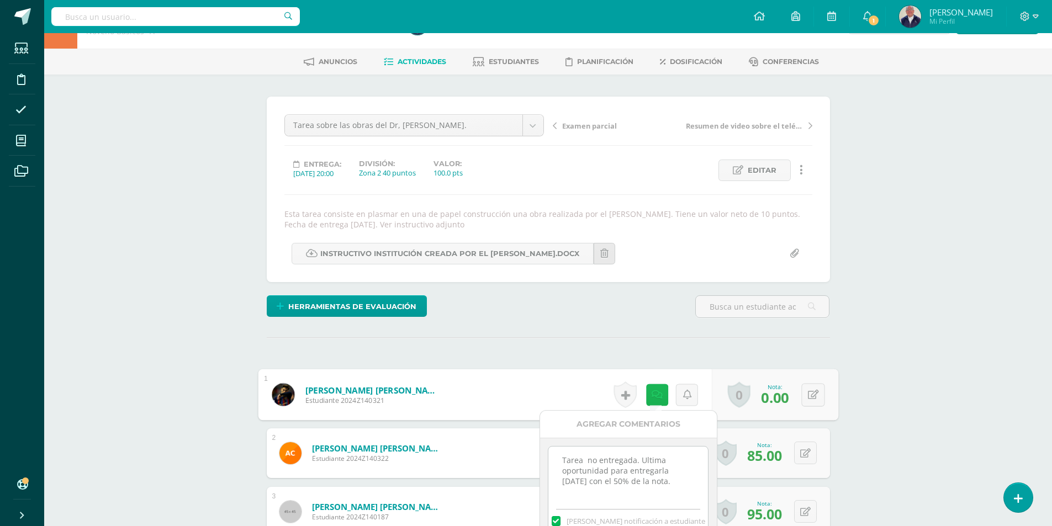
scroll to position [3, 0]
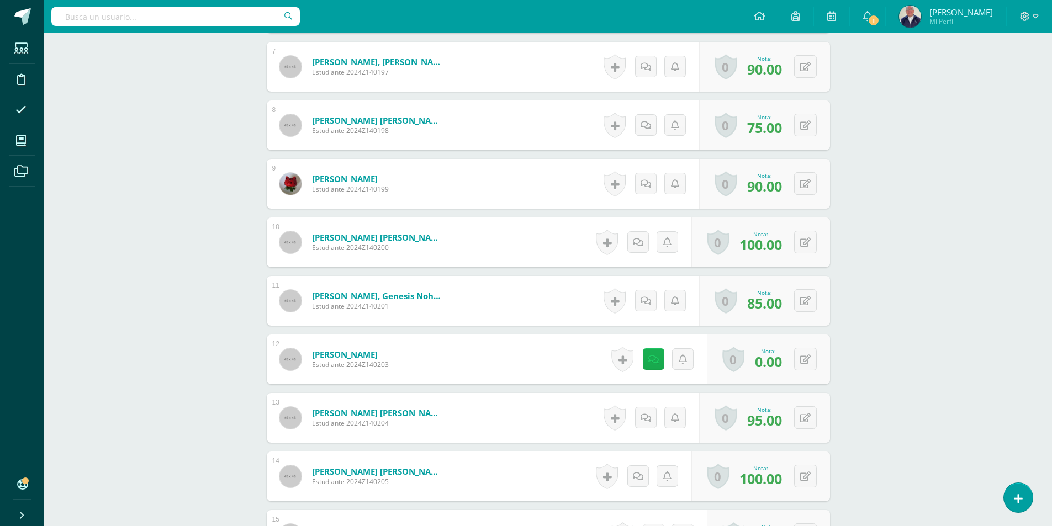
scroll to position [773, 0]
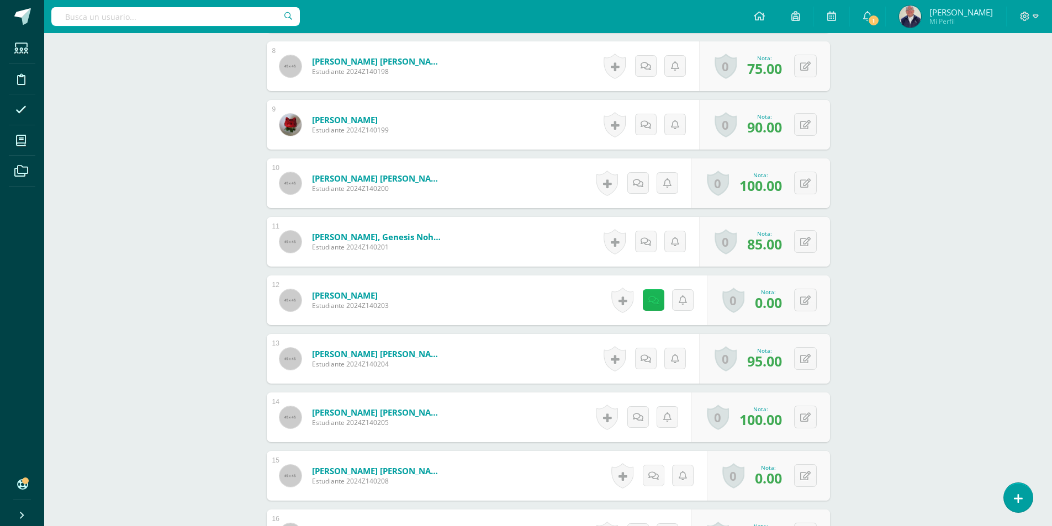
click at [652, 303] on icon at bounding box center [654, 300] width 10 height 9
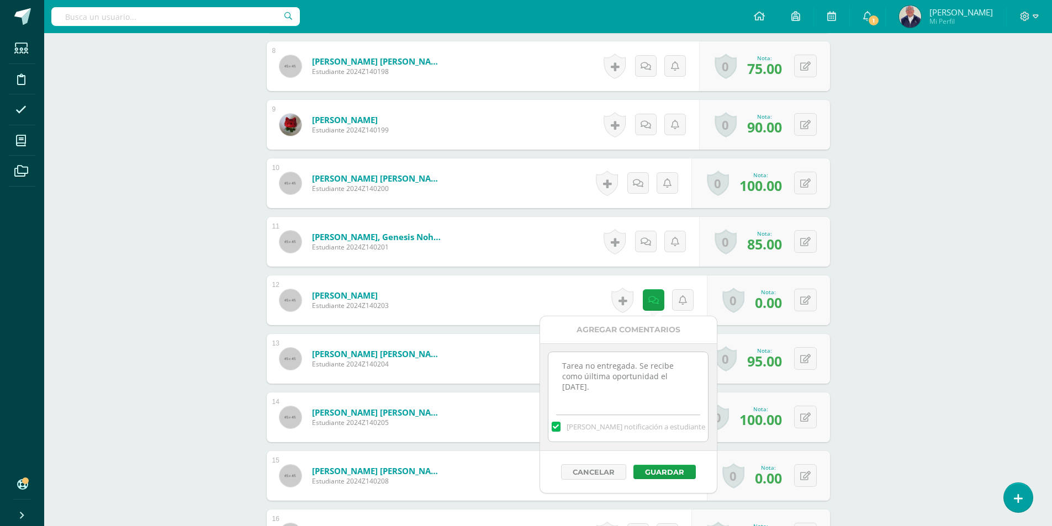
click at [624, 396] on textarea "Tarea no entregada. Se recibe como úiltima oportunidad el martes 23 de septiemb…" at bounding box center [629, 379] width 160 height 55
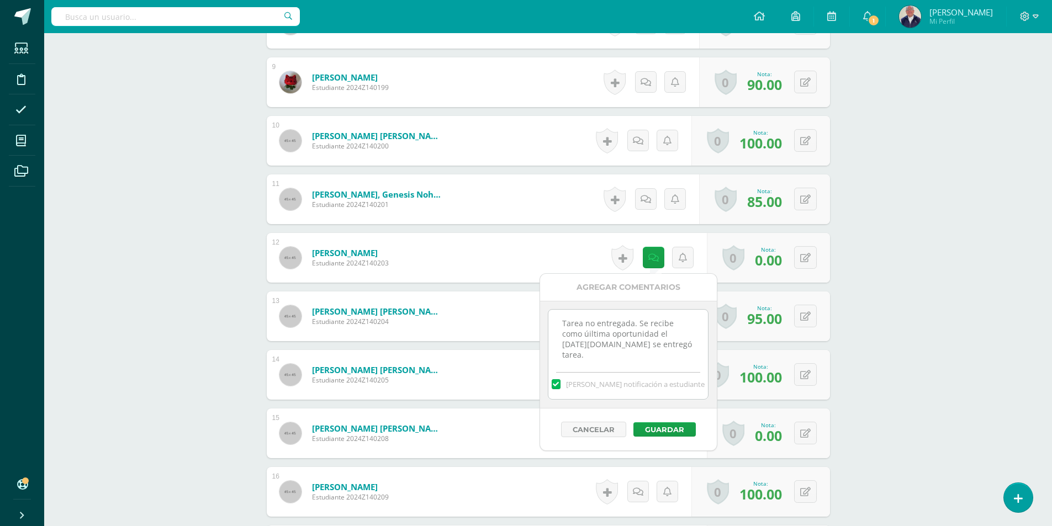
scroll to position [829, 0]
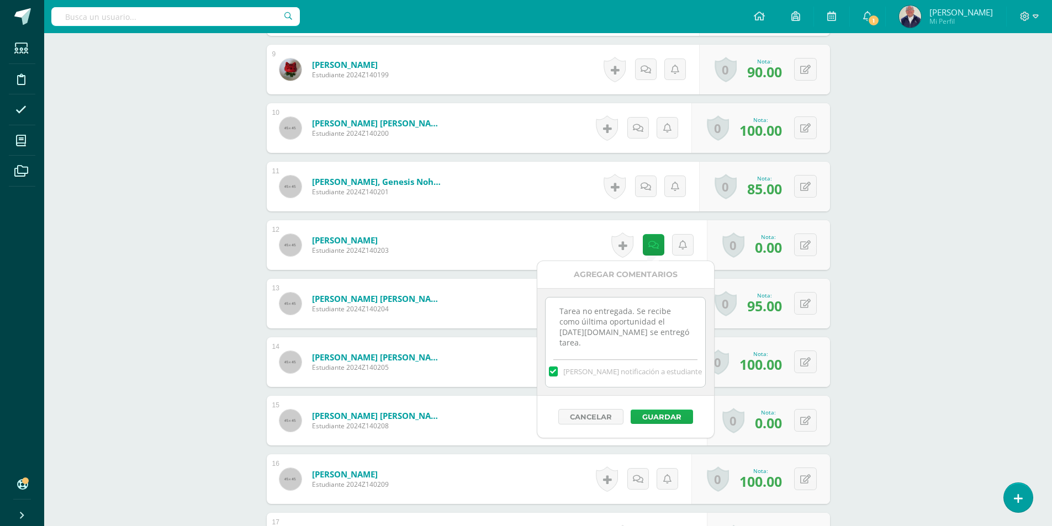
type textarea "Tarea no entregada. Se recibe como úiltima oportunidad el martes 23 de septiemb…"
click at [658, 417] on button "Guardar" at bounding box center [662, 417] width 62 height 14
click at [661, 416] on button "Guardar" at bounding box center [662, 417] width 62 height 14
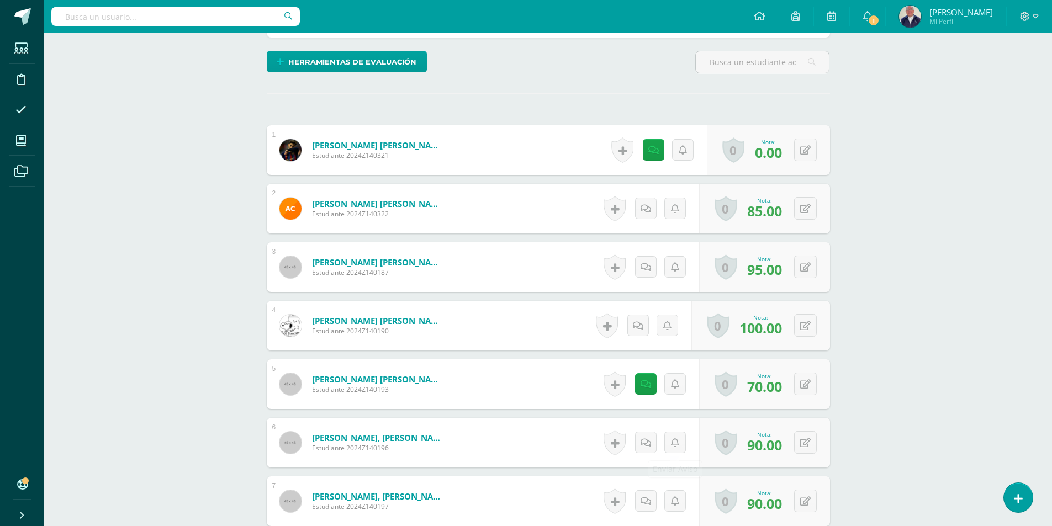
scroll to position [166, 0]
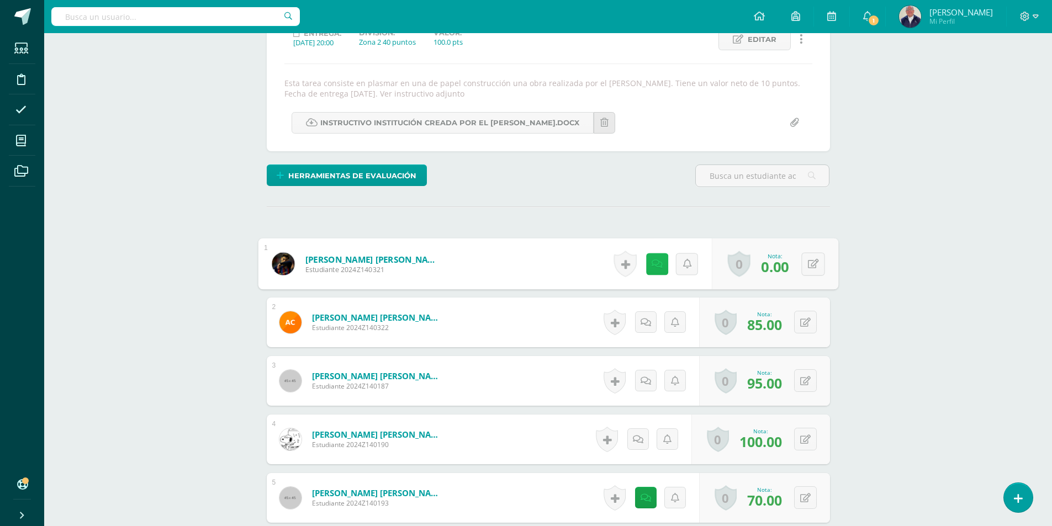
click at [653, 265] on icon at bounding box center [656, 263] width 11 height 9
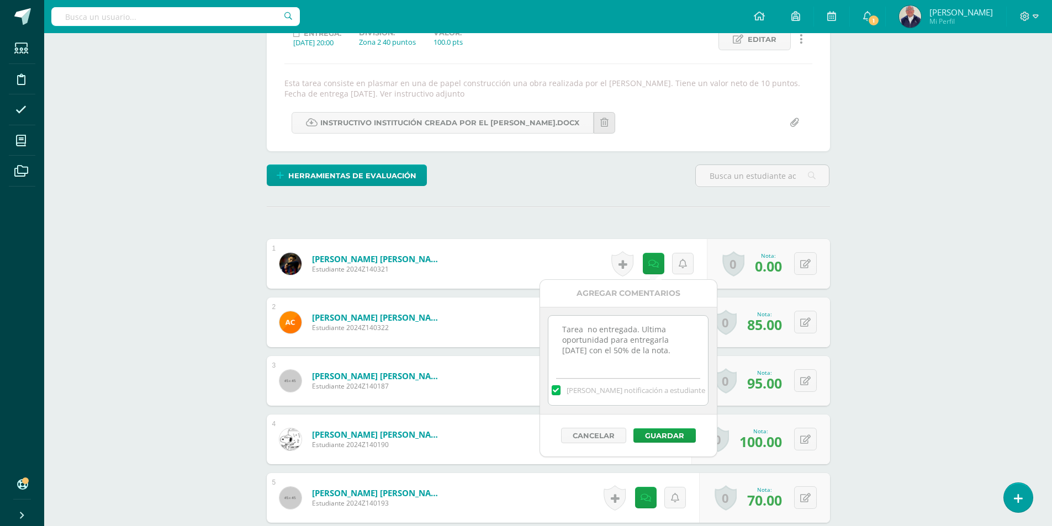
click at [631, 360] on textarea "Tarea no entregada. Ultima oportunidad para entregarla martes 23 de septiembre …" at bounding box center [629, 343] width 160 height 55
type textarea "Tarea no entregada. Ultima oportunidad para entregarla martes 23 de septiembre …"
click at [674, 433] on button "Guardar" at bounding box center [665, 436] width 62 height 14
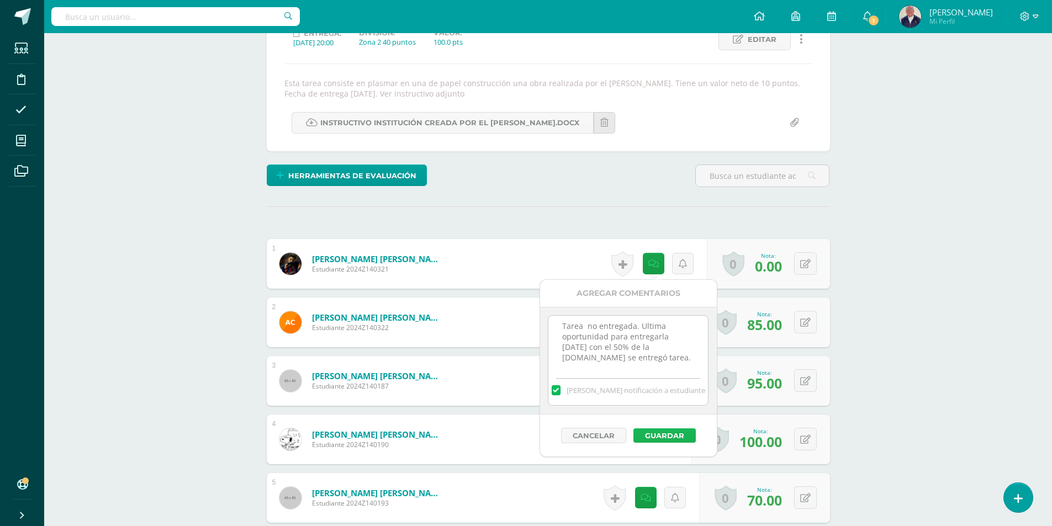
click at [674, 433] on button "Guardar" at bounding box center [665, 436] width 62 height 14
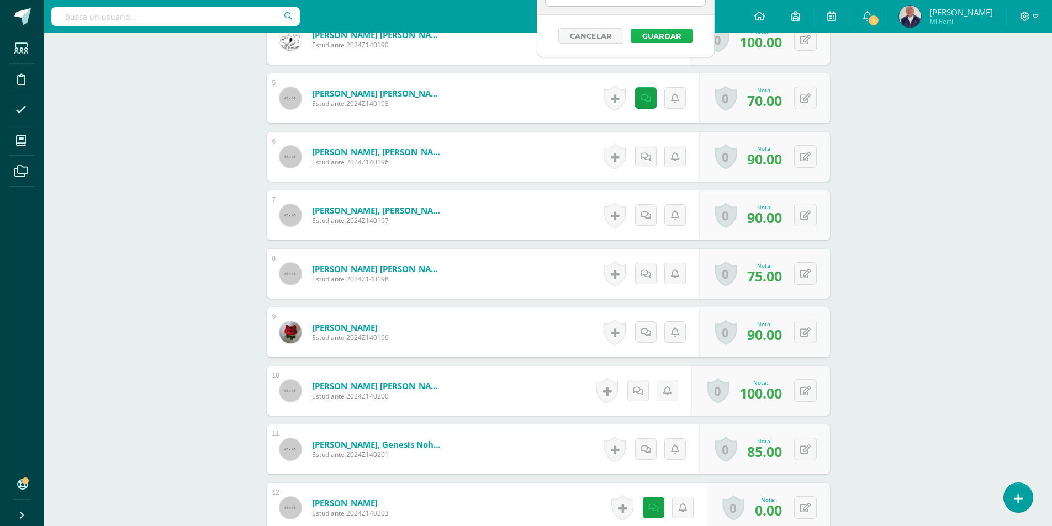
scroll to position [663, 0]
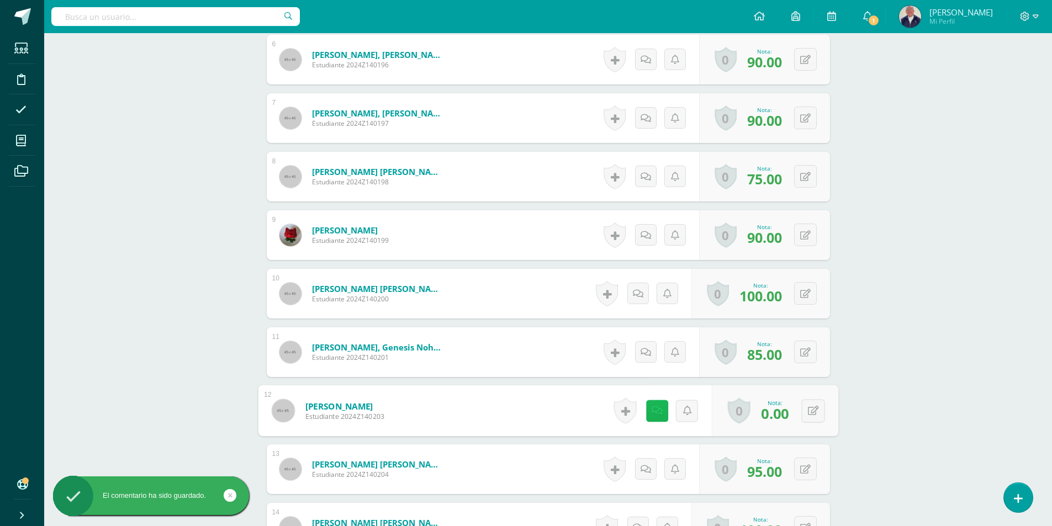
click at [658, 410] on icon at bounding box center [656, 410] width 11 height 9
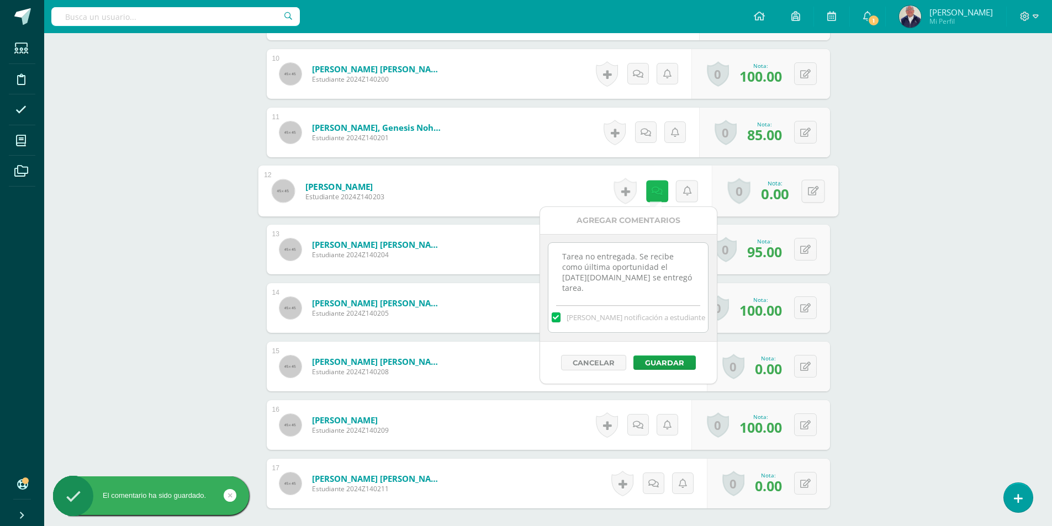
scroll to position [884, 0]
click at [664, 362] on button "Guardar" at bounding box center [665, 362] width 62 height 14
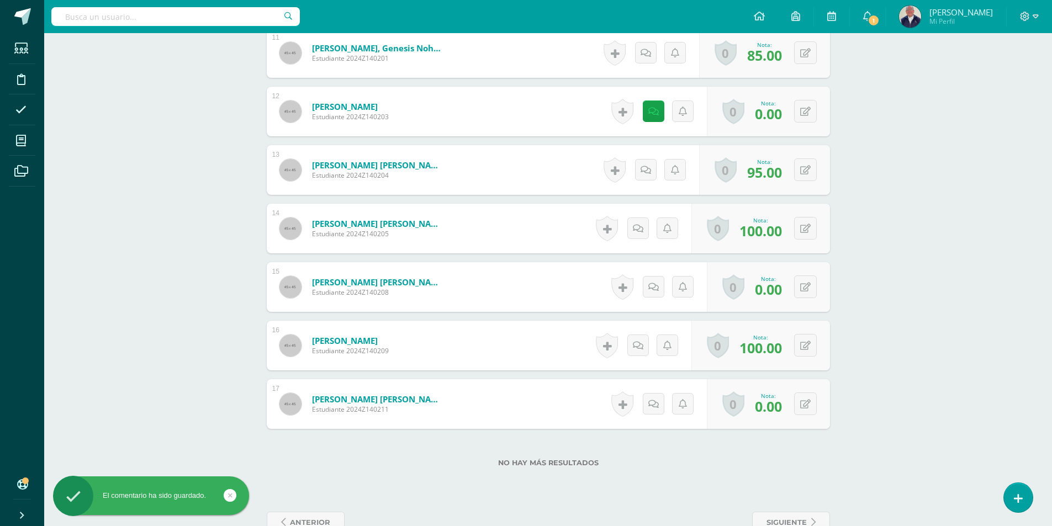
scroll to position [992, 0]
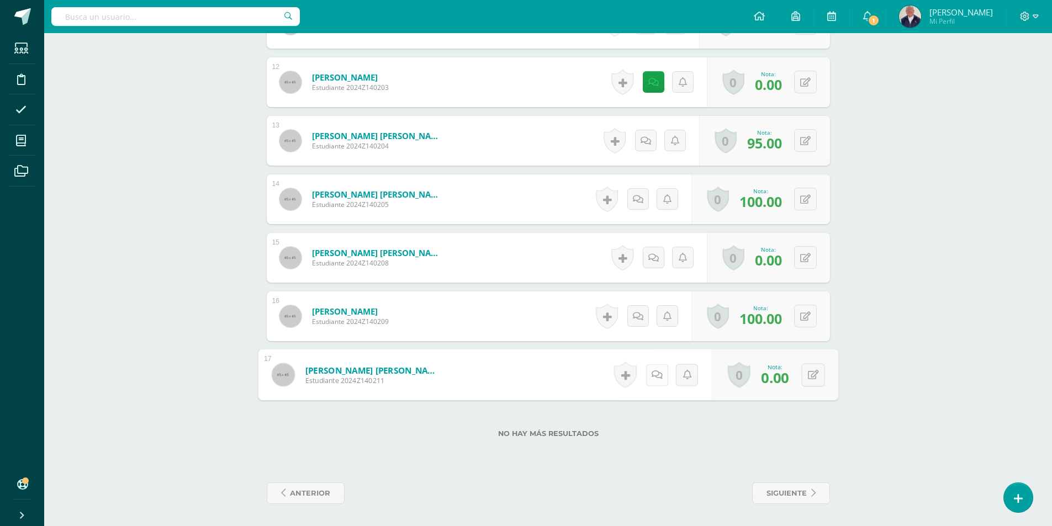
click at [653, 375] on icon at bounding box center [656, 374] width 11 height 9
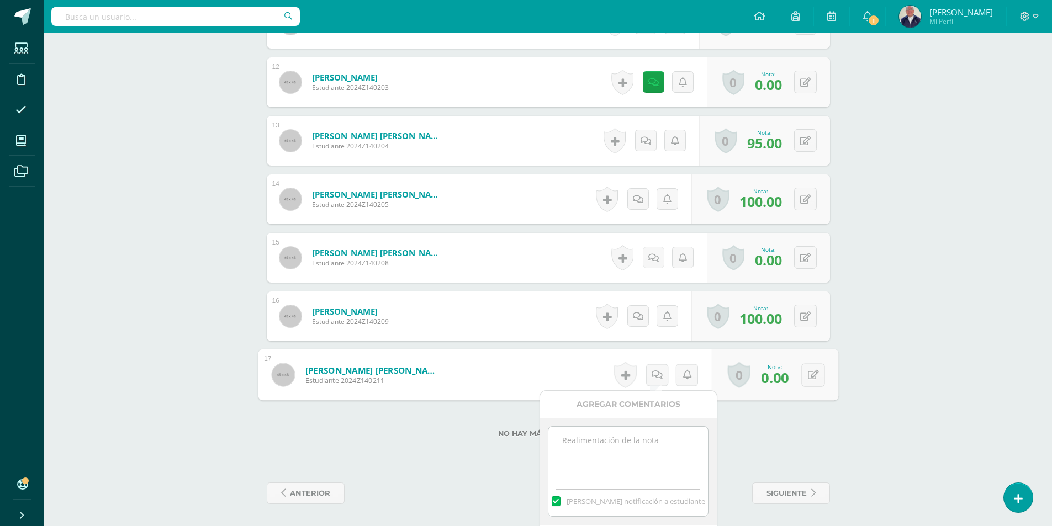
click at [649, 444] on textarea at bounding box center [629, 454] width 160 height 55
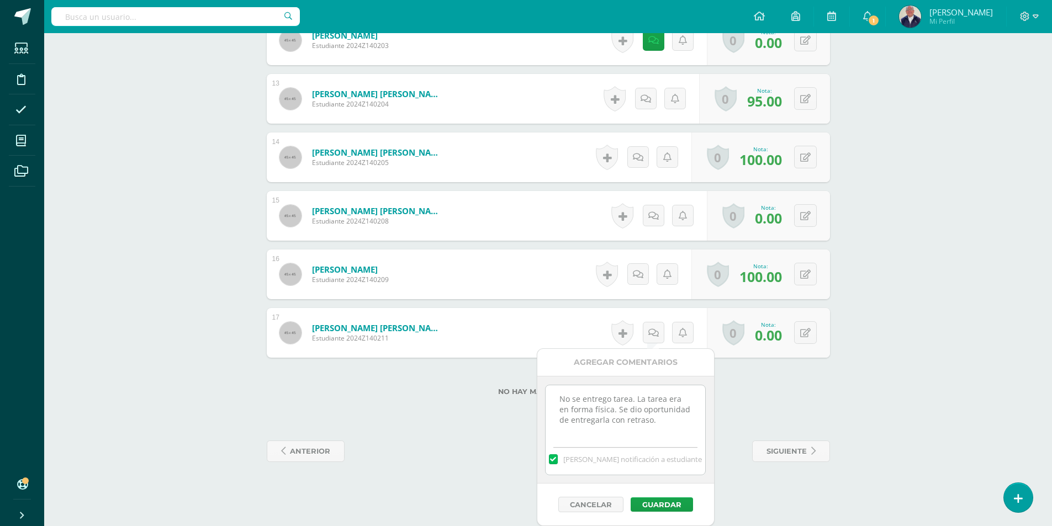
scroll to position [6, 0]
type textarea "No se entrego tarea. La tarea era en forma física. Se dio oportunidad de entreg…"
click at [655, 499] on button "Guardar" at bounding box center [662, 505] width 62 height 14
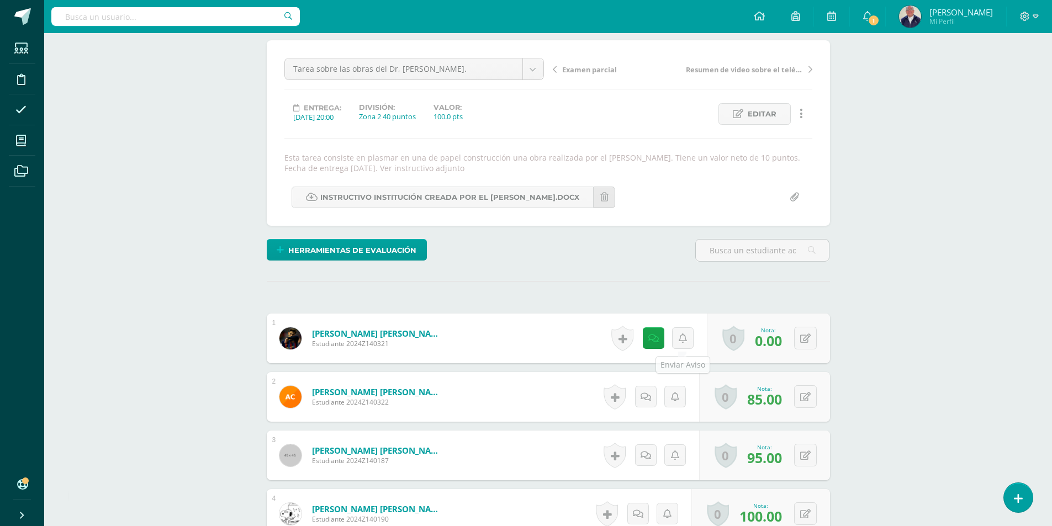
scroll to position [0, 0]
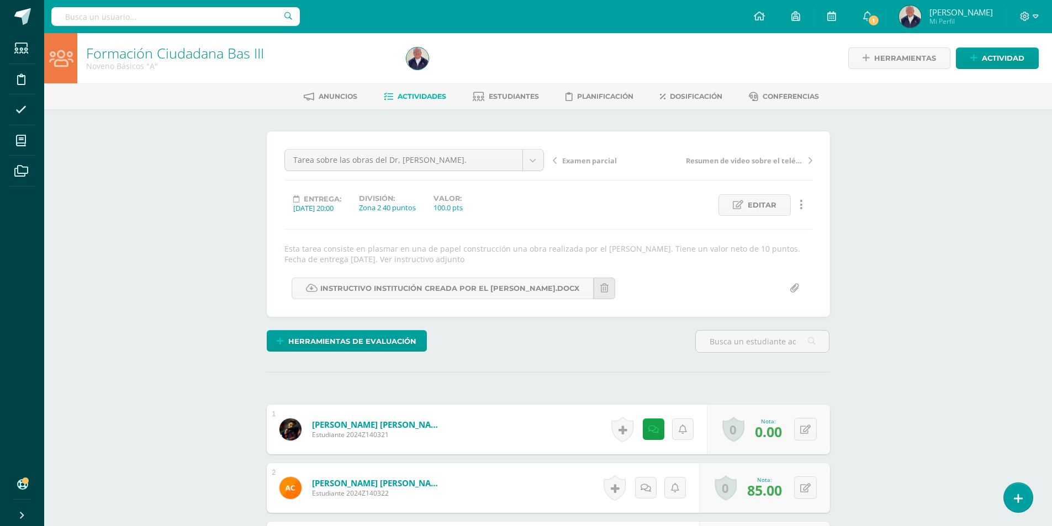
click at [554, 160] on icon at bounding box center [555, 161] width 4 height 8
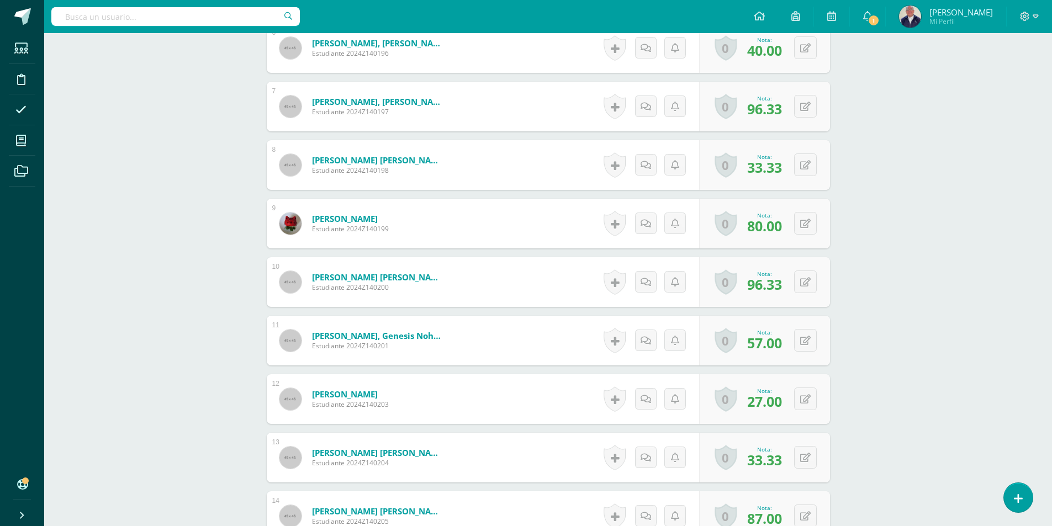
scroll to position [885, 0]
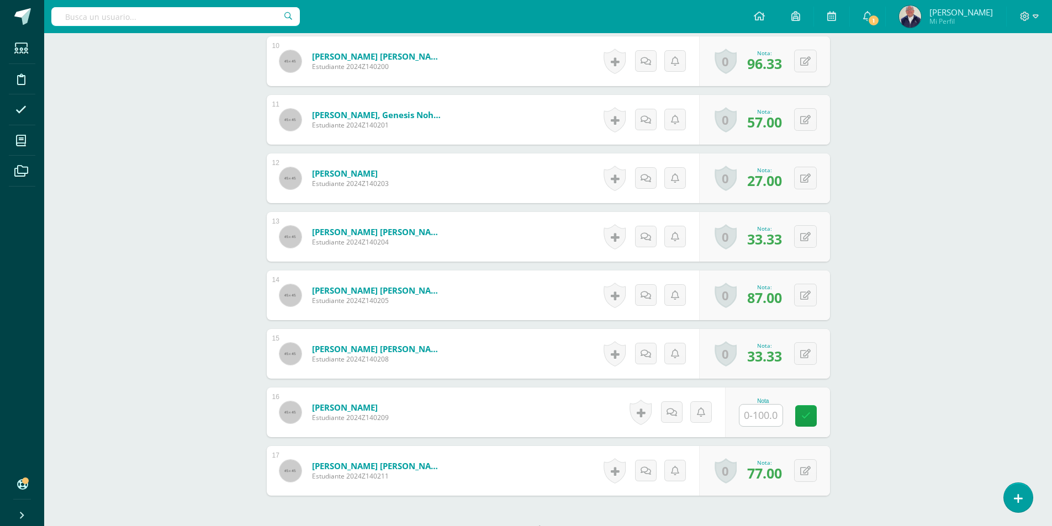
click at [765, 418] on input "text" at bounding box center [761, 416] width 43 height 22
type input "40"
click at [811, 413] on icon at bounding box center [814, 416] width 10 height 9
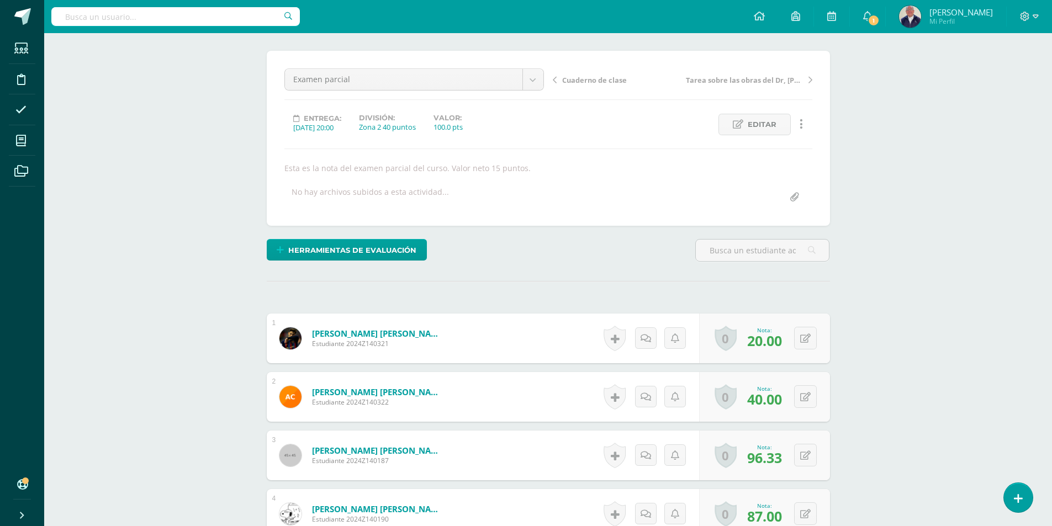
scroll to position [0, 0]
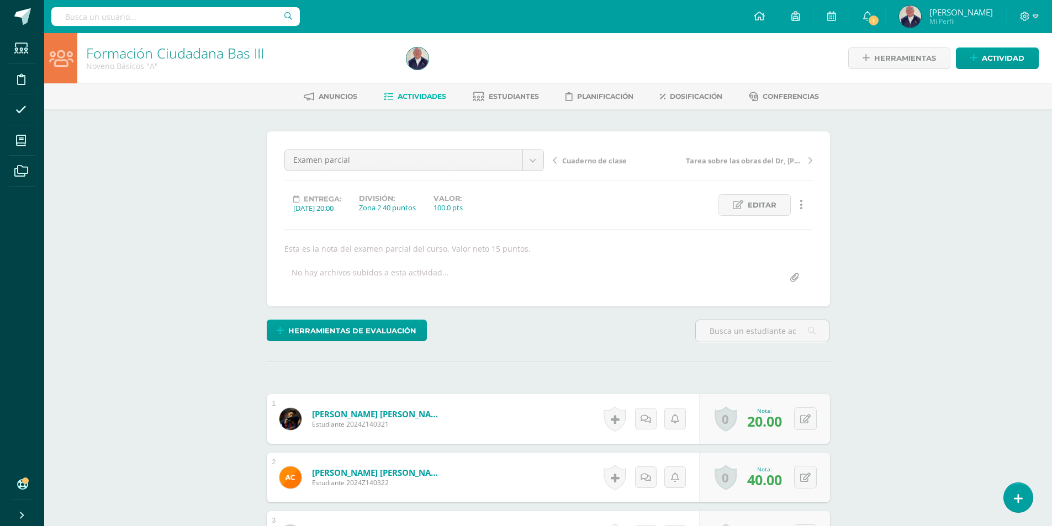
click at [553, 161] on icon at bounding box center [555, 161] width 4 height 8
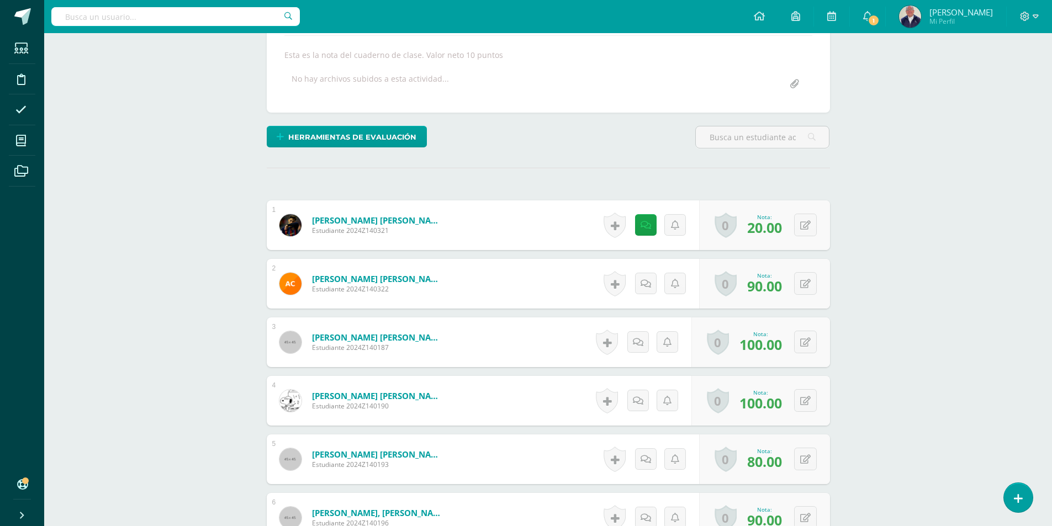
scroll to position [277, 0]
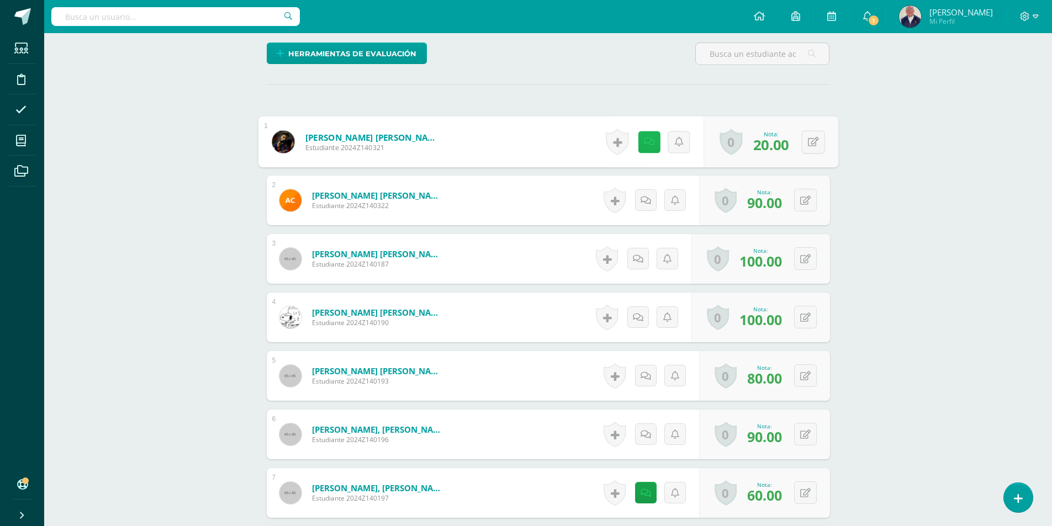
click at [647, 145] on icon at bounding box center [649, 141] width 11 height 9
click at [908, 219] on div "Formación Ciudadana Bas III Noveno Básicos "A" Herramientas Detalle de asistenc…" at bounding box center [548, 493] width 1008 height 1474
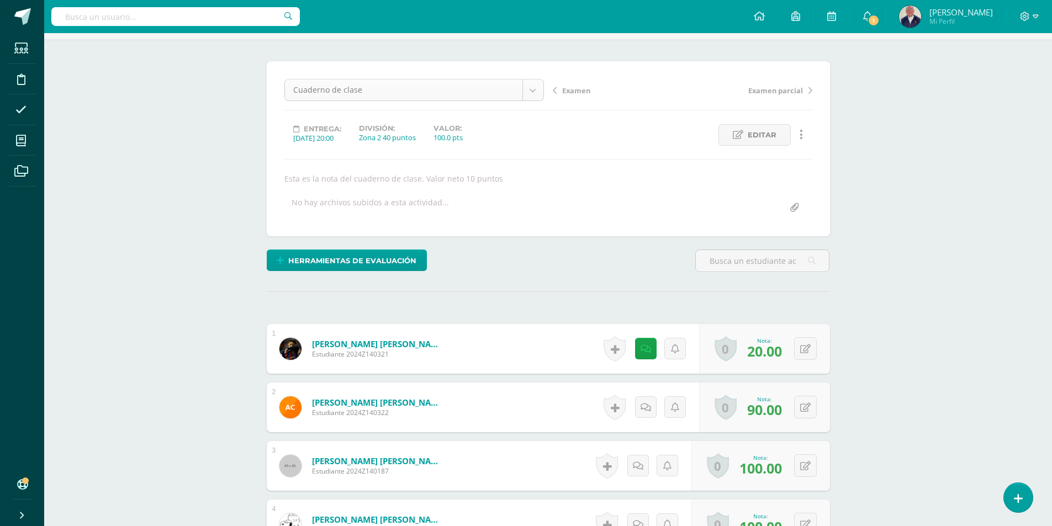
scroll to position [0, 0]
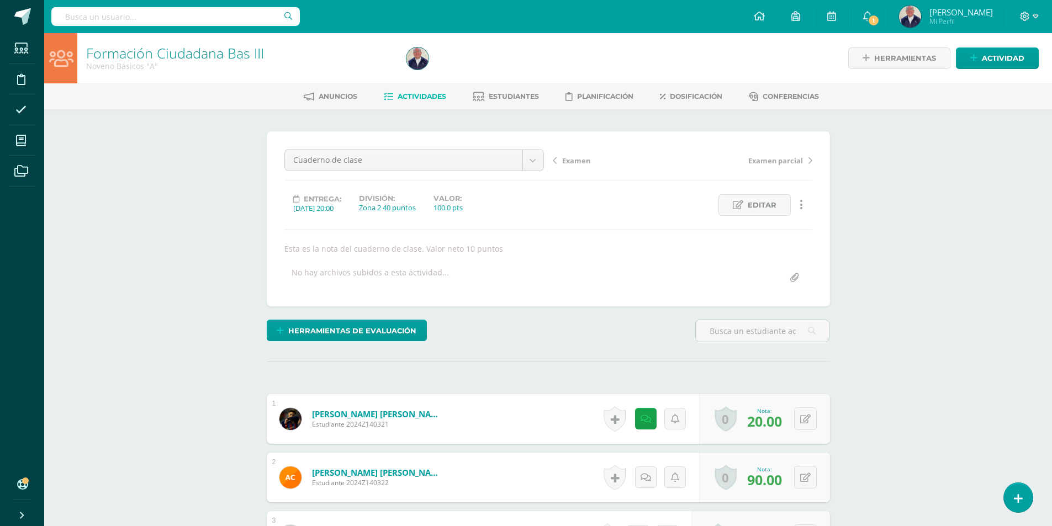
click at [417, 96] on span "Actividades" at bounding box center [422, 96] width 49 height 8
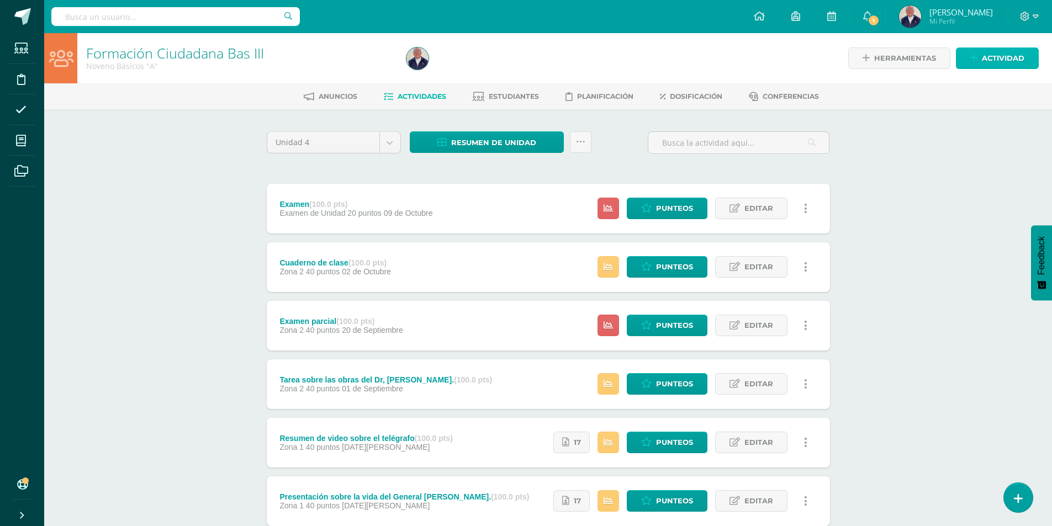
click at [1004, 56] on span "Actividad" at bounding box center [1003, 58] width 43 height 20
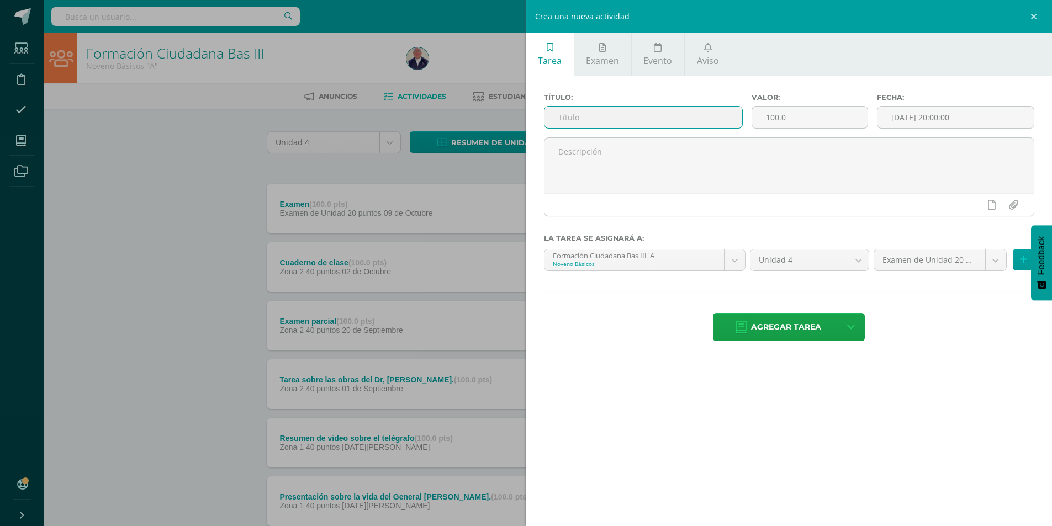
click at [623, 118] on input "text" at bounding box center [644, 118] width 198 height 22
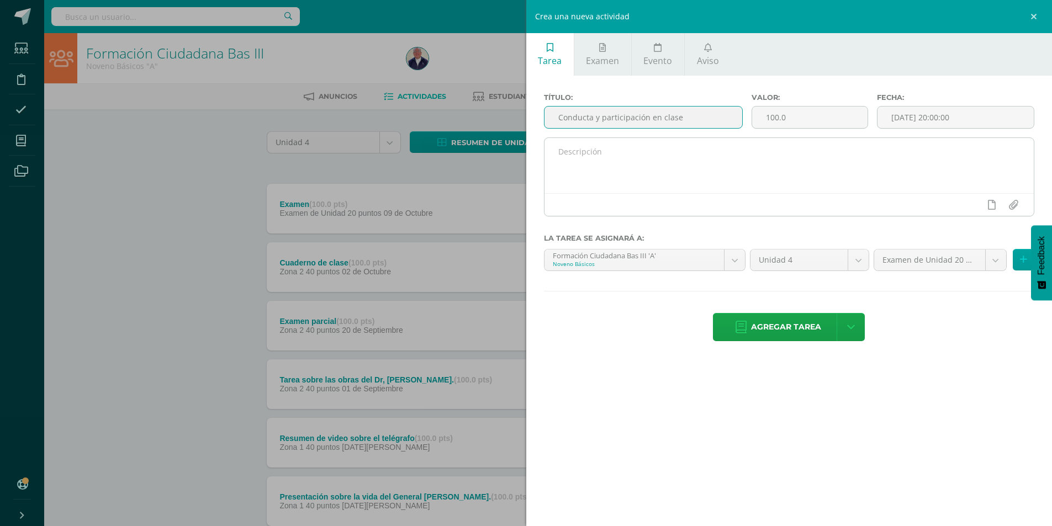
type input "Conducta y participación en clase"
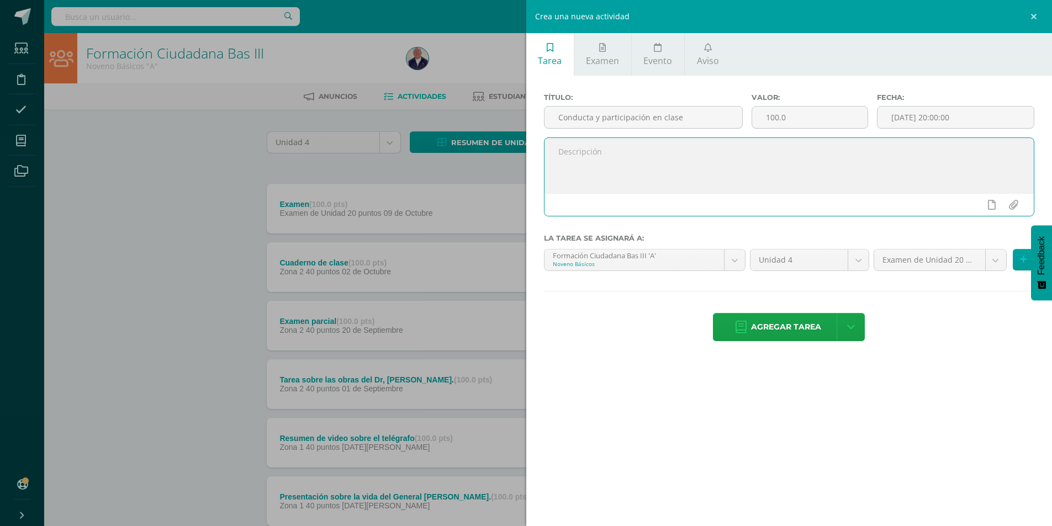
click at [613, 159] on textarea at bounding box center [790, 165] width 490 height 55
type textarea "Esta es la nota de la conducta y participación en clase.Valor neto 5 puntos."
click at [1013, 206] on input "file" at bounding box center [1014, 204] width 22 height 21
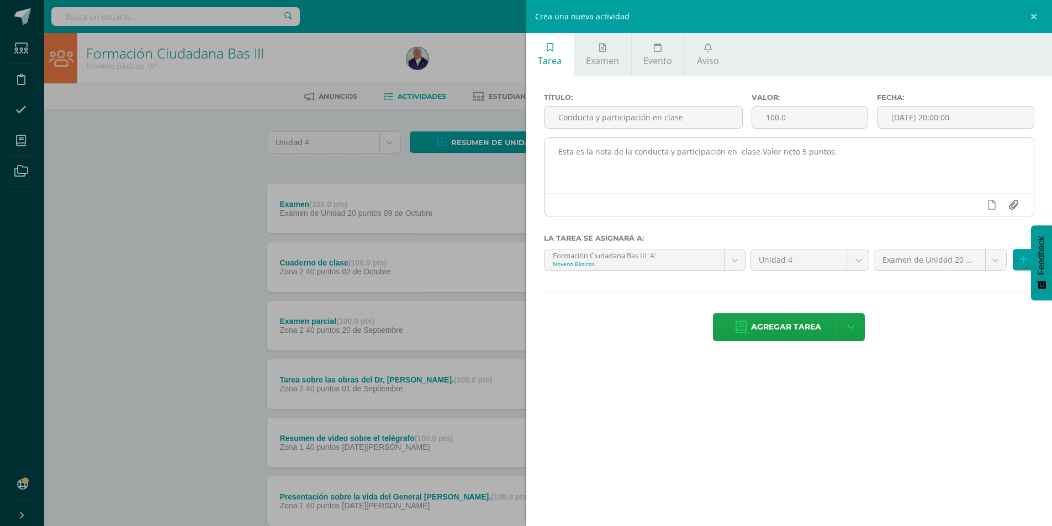
type input "C:\fakepath\RÚBRICA PARA CALIFICACIÓN DE LA CONDUCTA.docx"
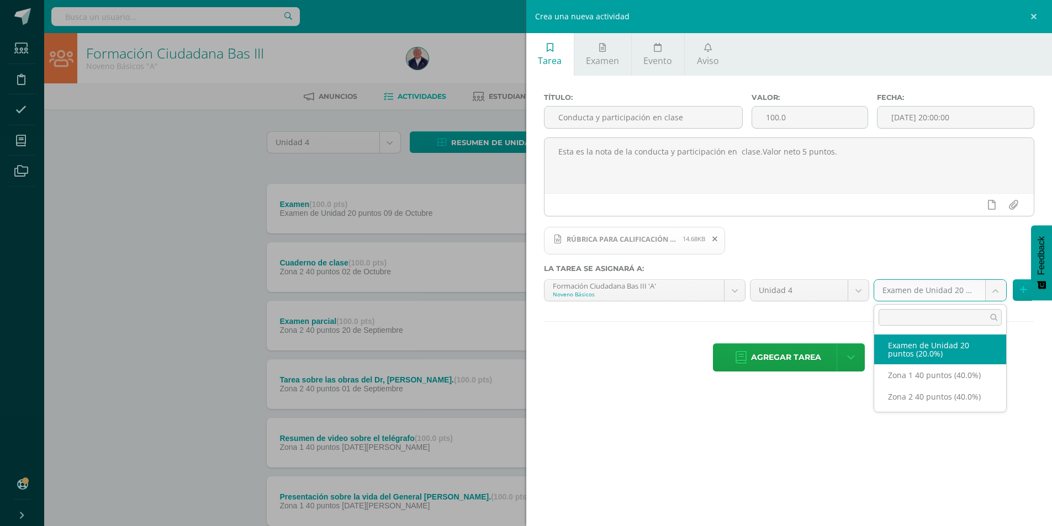
click at [999, 293] on body "Estudiantes Disciplina Asistencia Mis cursos Archivos Soporte Ayuda Reportar un…" at bounding box center [526, 329] width 1052 height 658
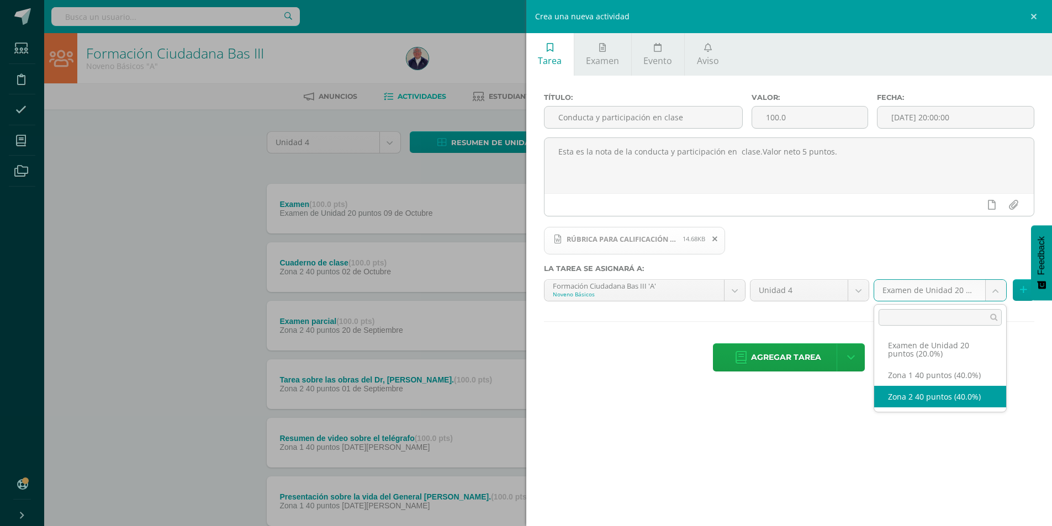
select select "30841"
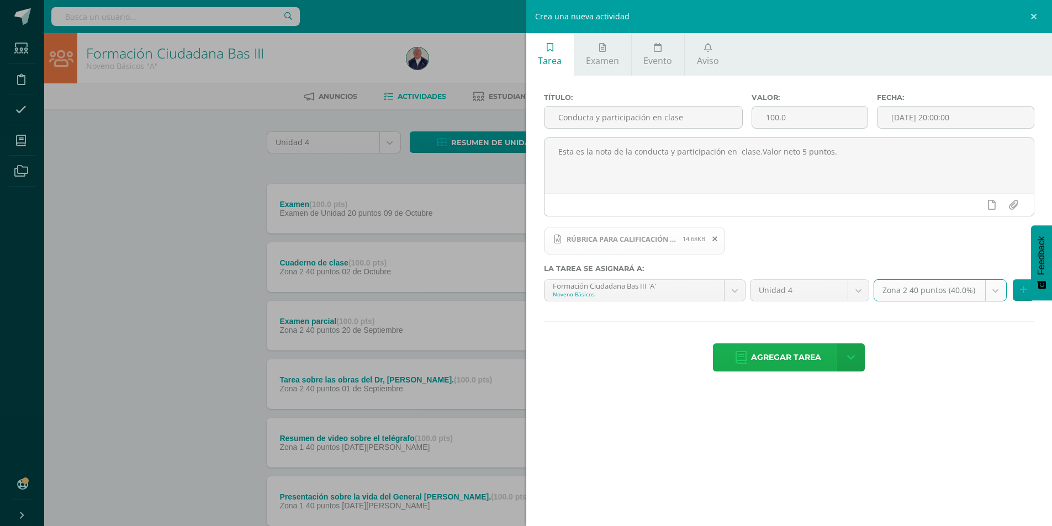
click at [789, 360] on span "Agregar tarea" at bounding box center [786, 357] width 70 height 27
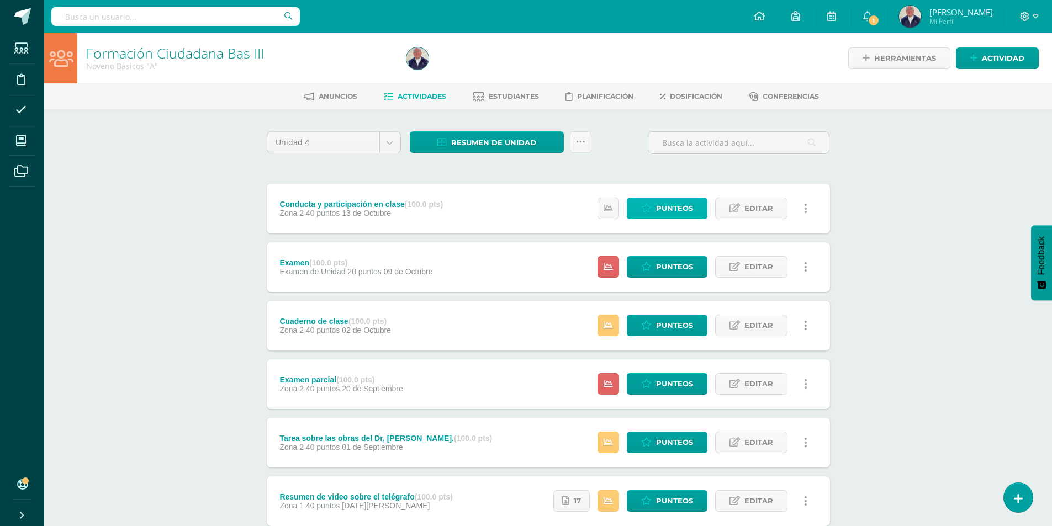
click at [660, 206] on span "Punteos" at bounding box center [674, 208] width 37 height 20
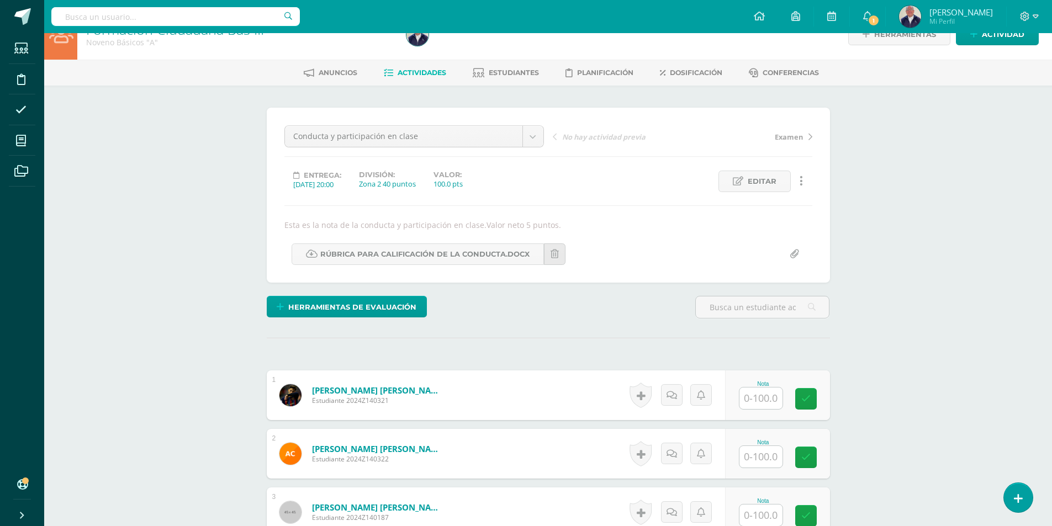
scroll to position [24, 0]
click at [755, 401] on input "text" at bounding box center [767, 398] width 44 height 22
type input "50"
type input "80"
type input "90"
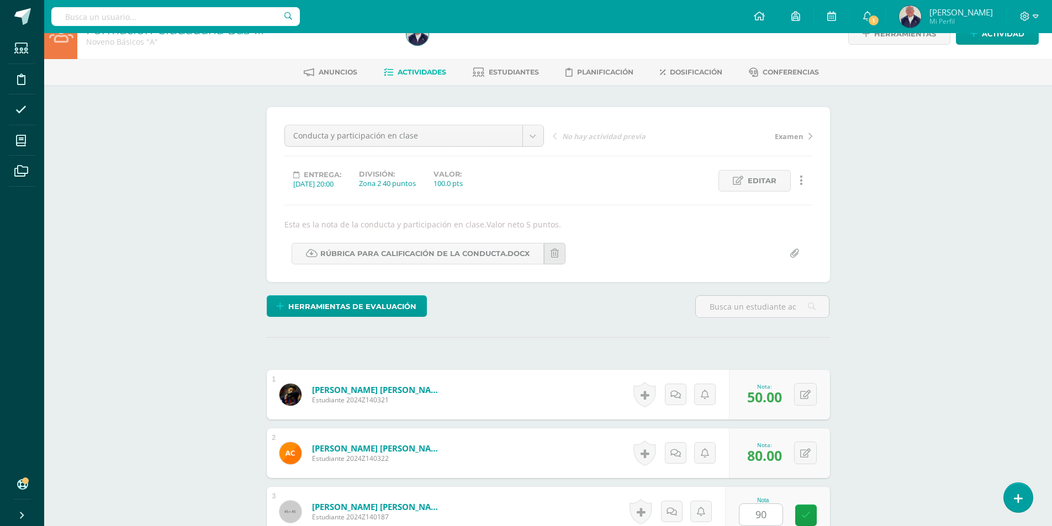
scroll to position [335, 0]
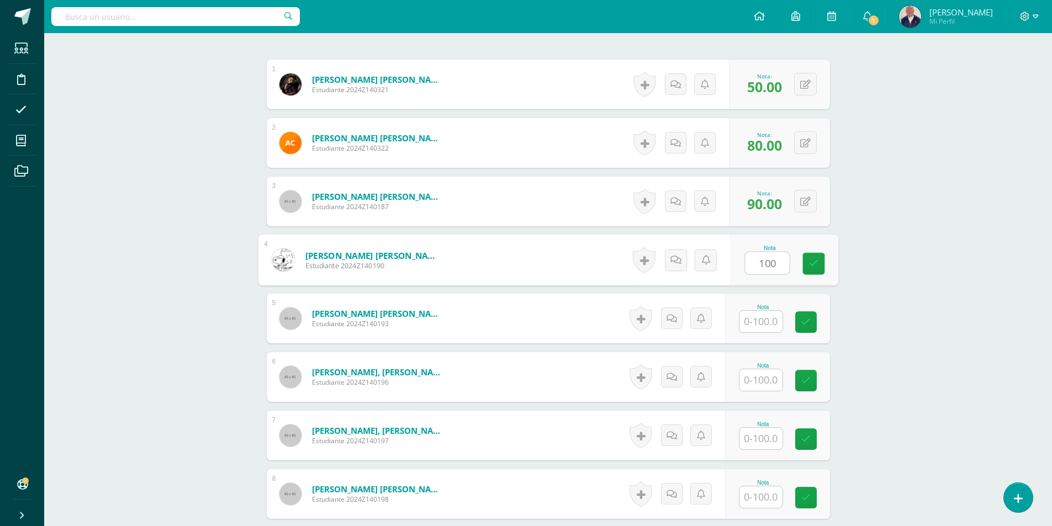
type input "100"
type input "90"
type input "80"
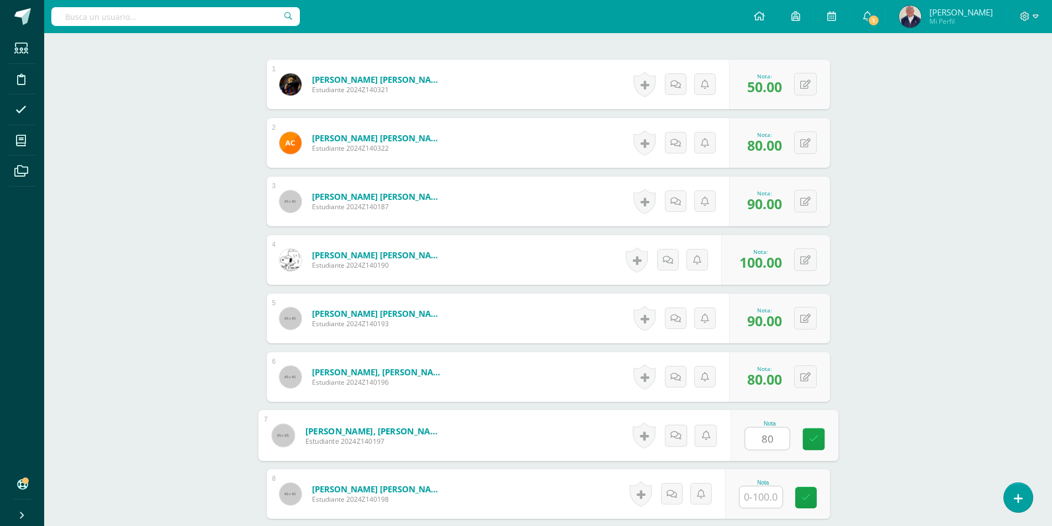
type input "80"
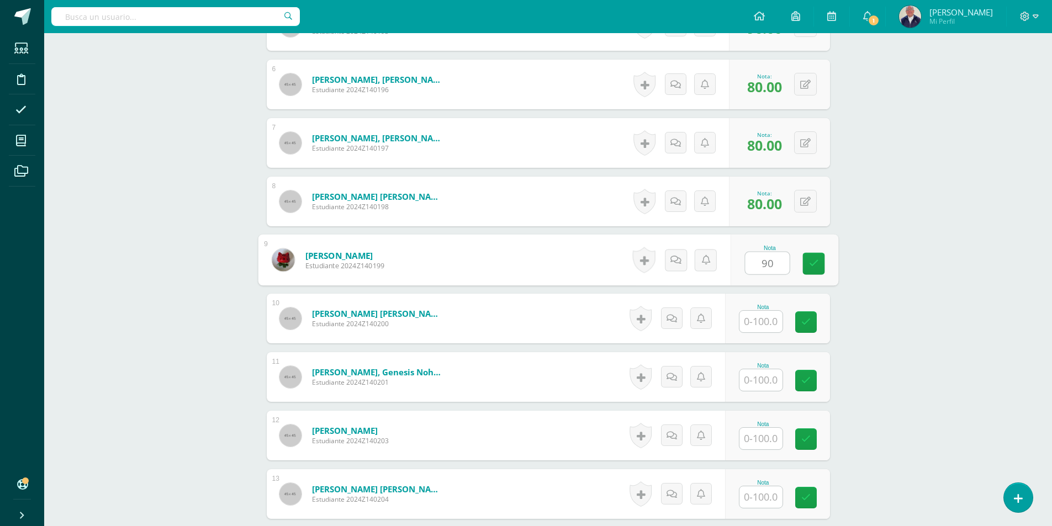
type input "90"
type input "9"
type input "90"
type input "70"
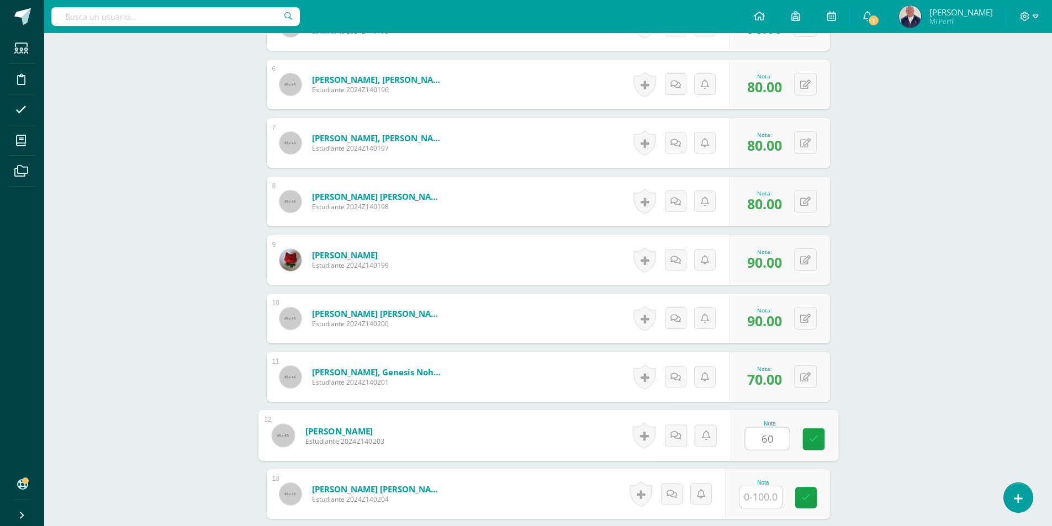
type input "60"
type input "80"
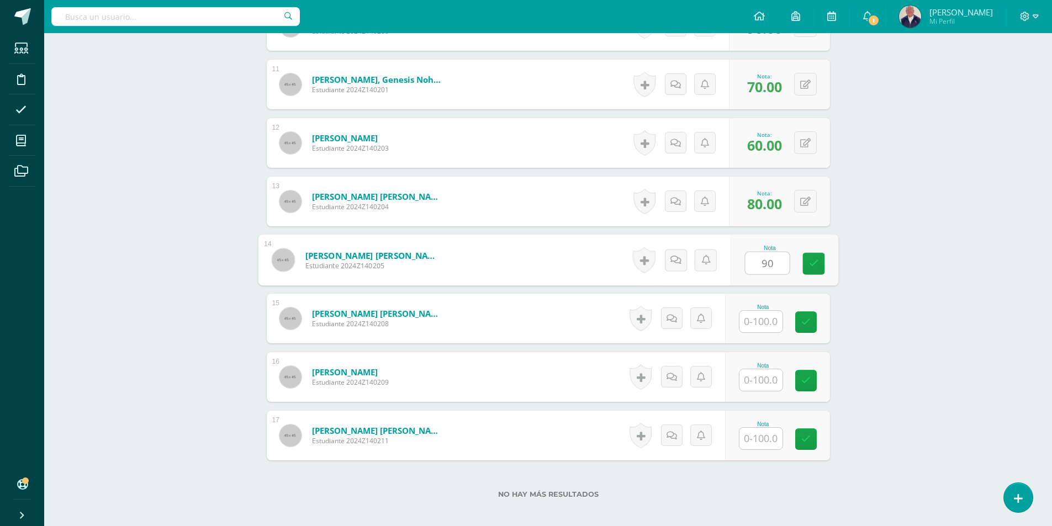
type input "90"
type input "60"
type input "70"
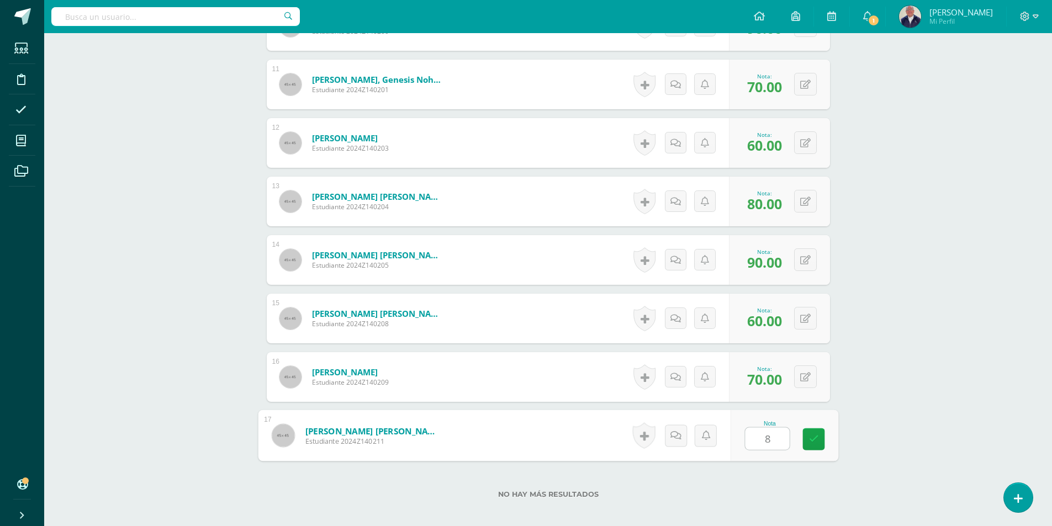
type input "80"
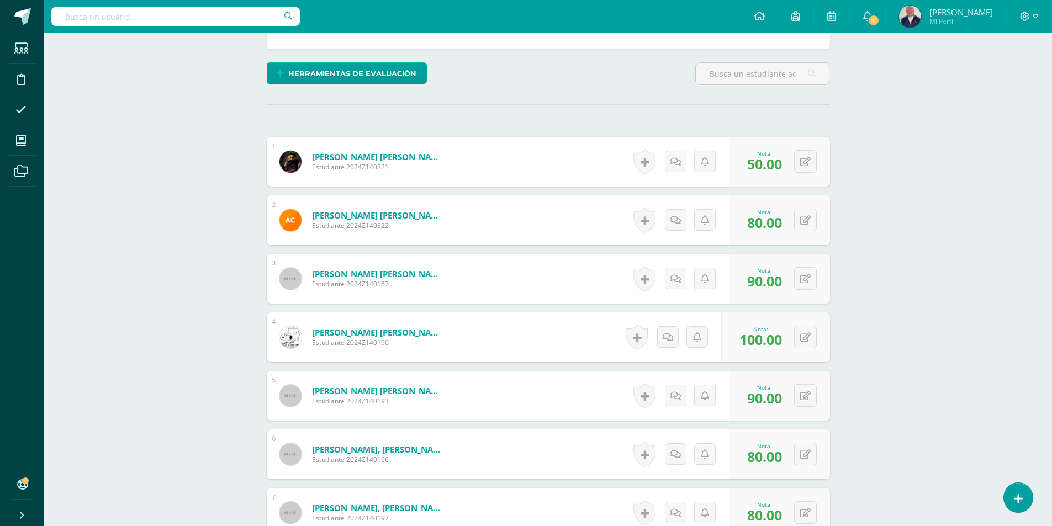
scroll to position [0, 0]
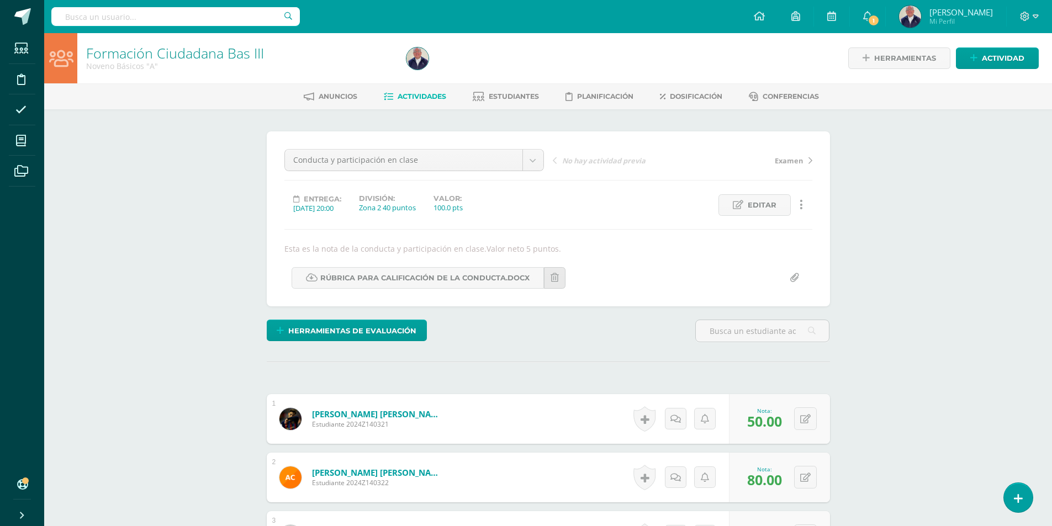
click at [423, 93] on span "Actividades" at bounding box center [422, 96] width 49 height 8
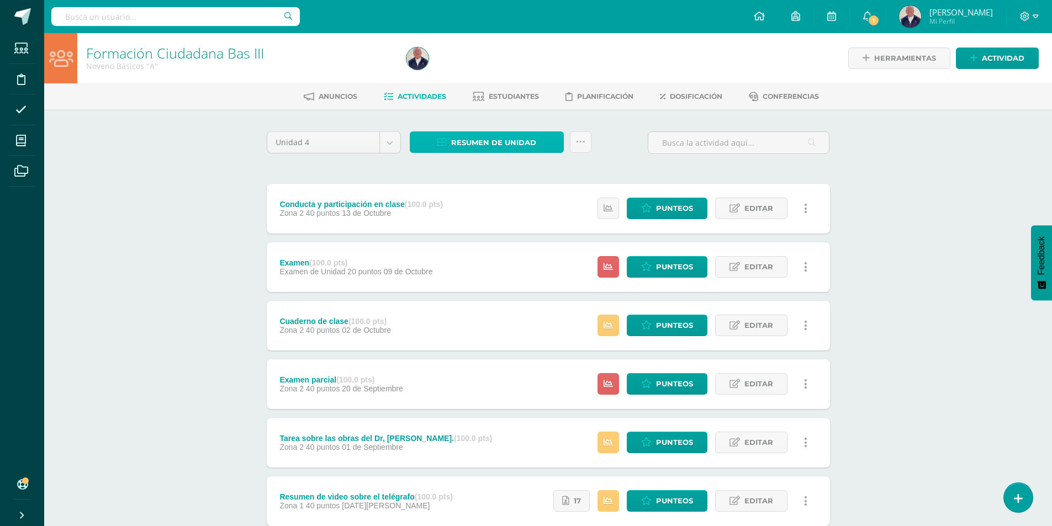
click at [481, 140] on span "Resumen de unidad" at bounding box center [493, 143] width 85 height 20
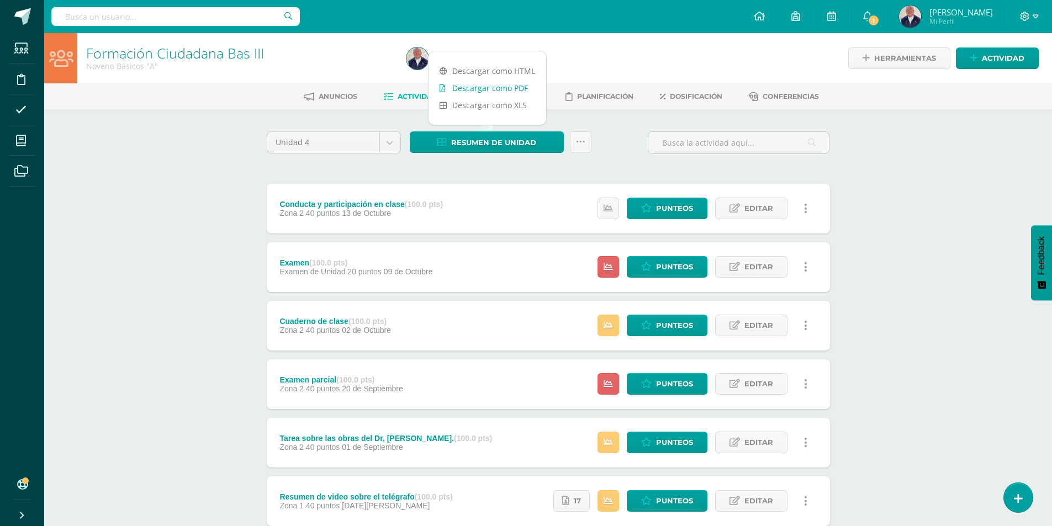
click at [482, 86] on link "Descargar como PDF" at bounding box center [488, 88] width 118 height 17
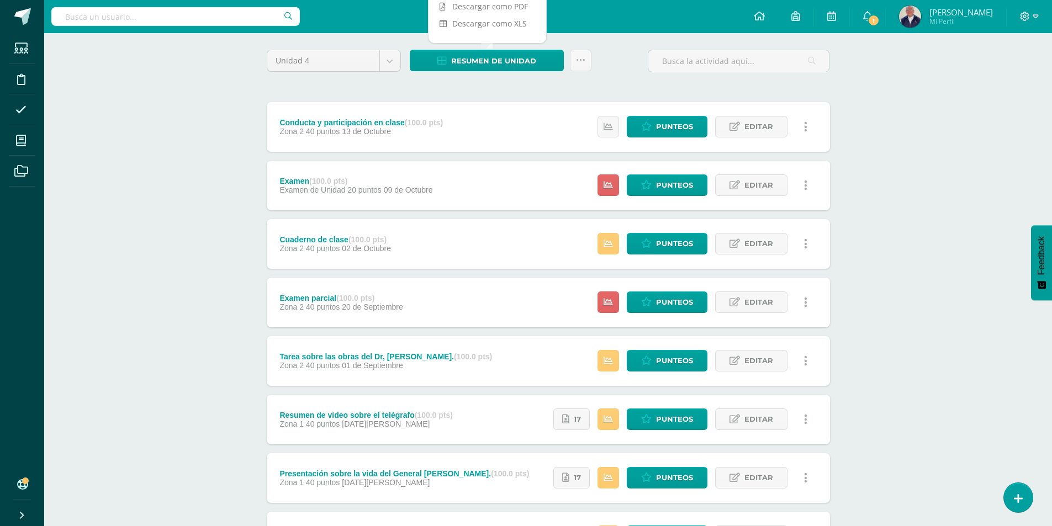
scroll to position [166, 0]
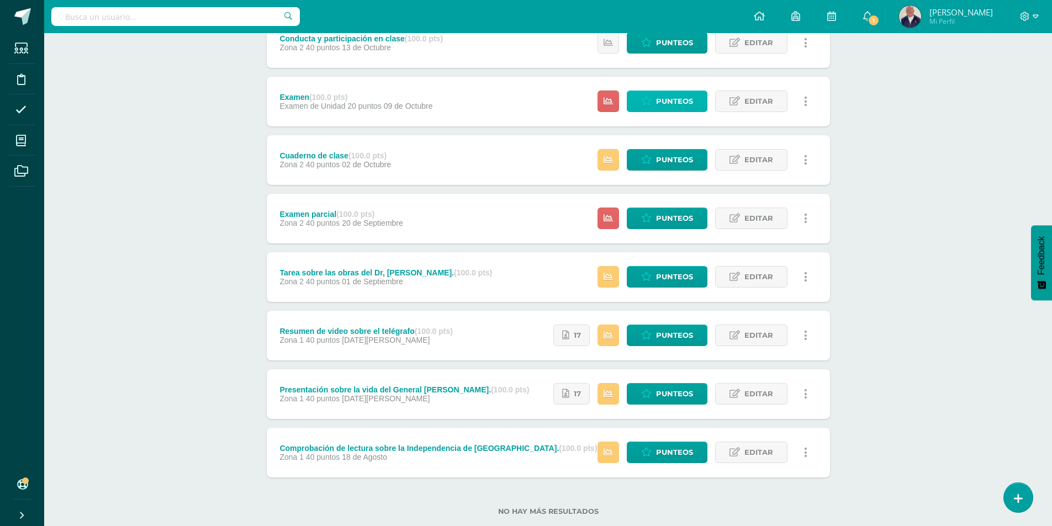
click at [671, 97] on span "Punteos" at bounding box center [674, 101] width 37 height 20
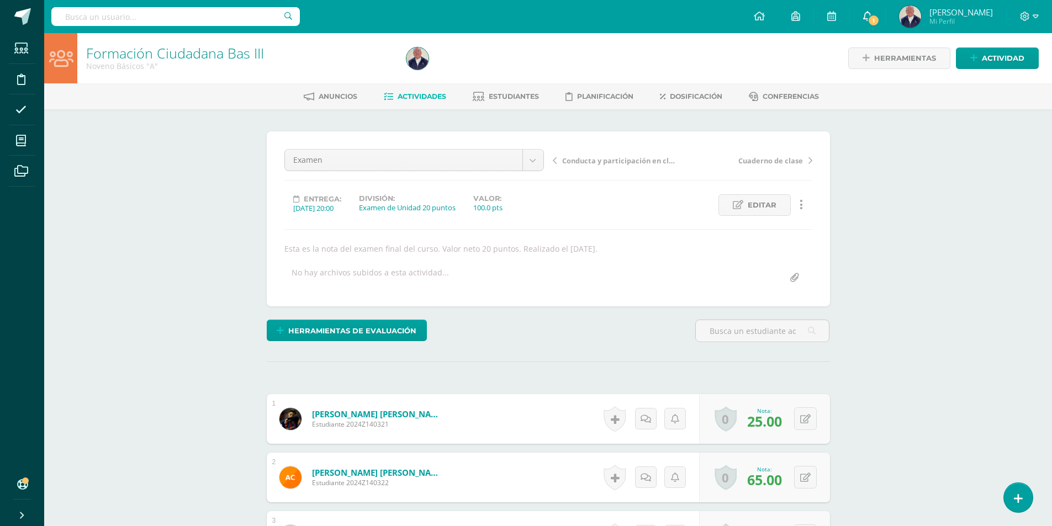
click at [873, 25] on span "1" at bounding box center [874, 20] width 12 height 12
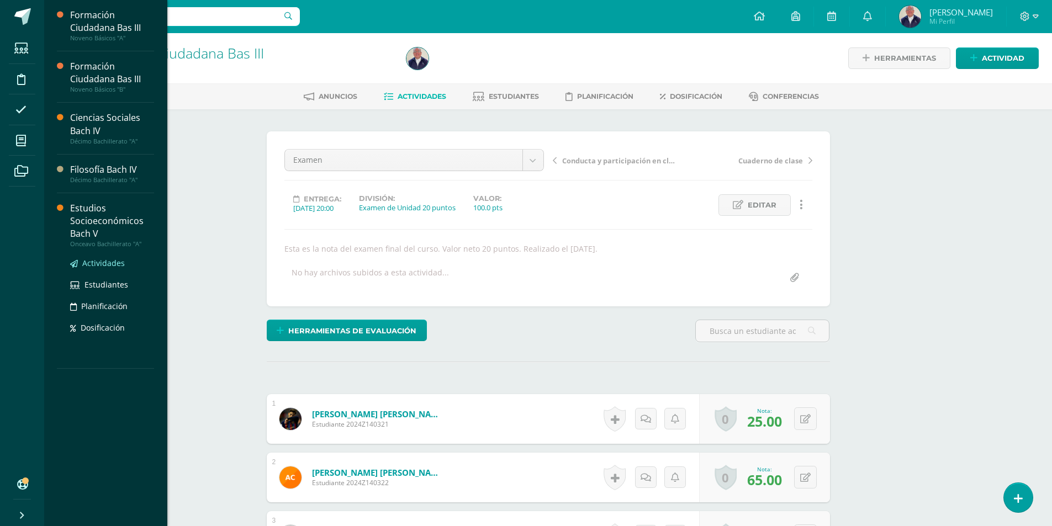
click at [91, 265] on span "Actividades" at bounding box center [103, 263] width 43 height 10
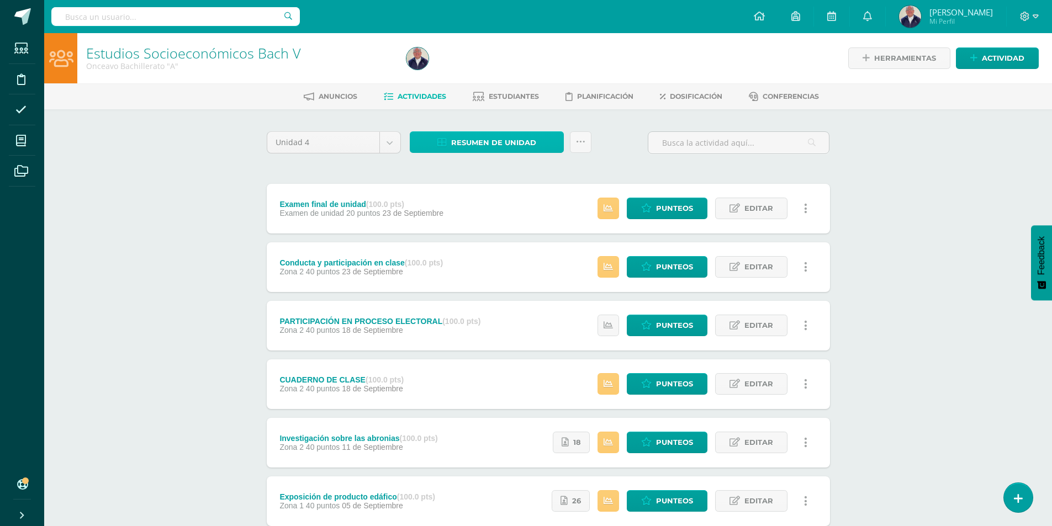
click at [486, 138] on span "Resumen de unidad" at bounding box center [493, 143] width 85 height 20
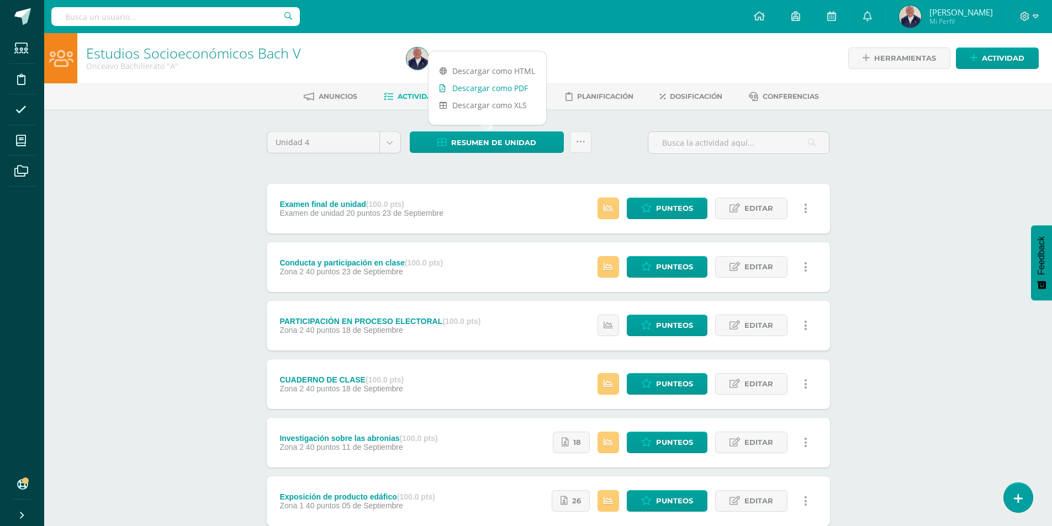
click at [485, 86] on link "Descargar como PDF" at bounding box center [488, 88] width 118 height 17
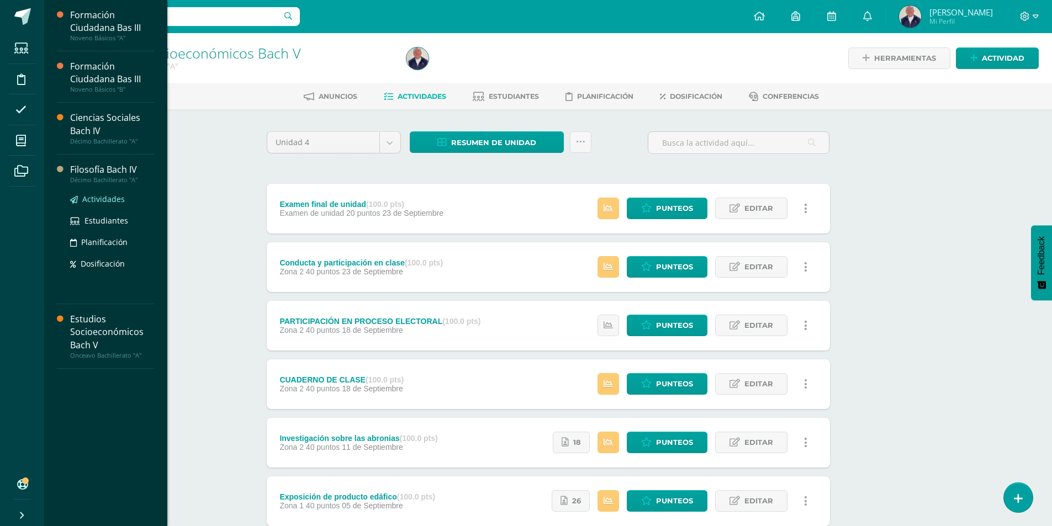
click at [94, 202] on span "Actividades" at bounding box center [103, 199] width 43 height 10
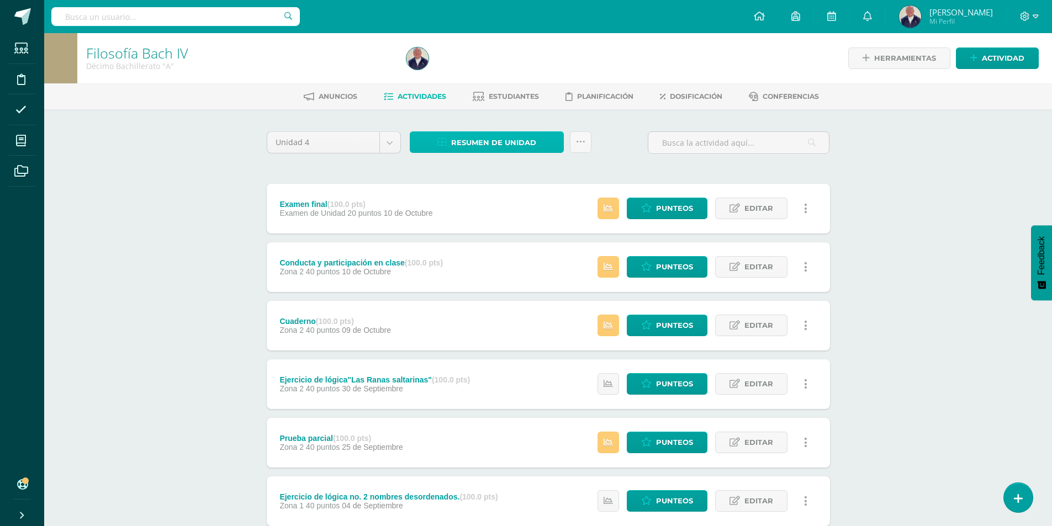
click at [494, 144] on span "Resumen de unidad" at bounding box center [493, 143] width 85 height 20
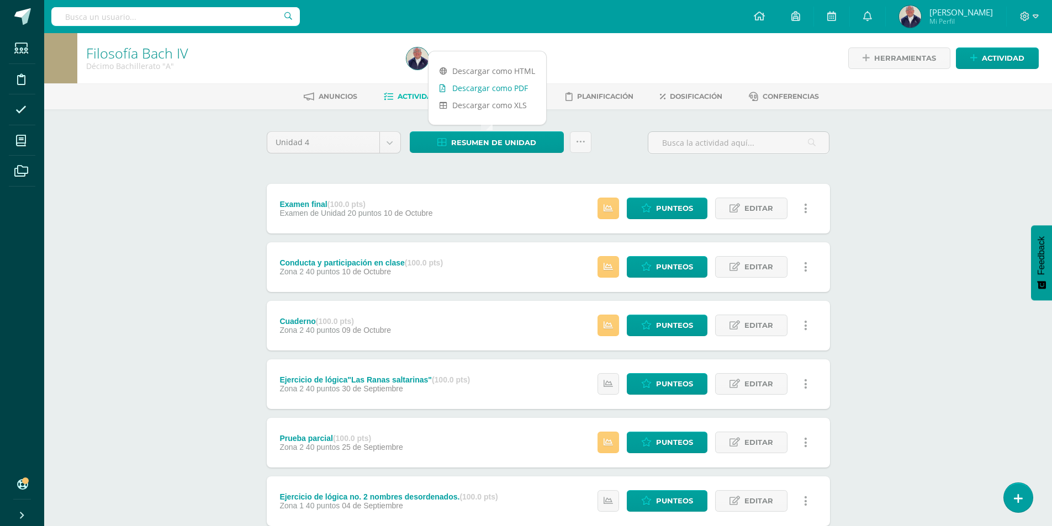
click at [480, 85] on link "Descargar como PDF" at bounding box center [488, 88] width 118 height 17
